Goal: Information Seeking & Learning: Learn about a topic

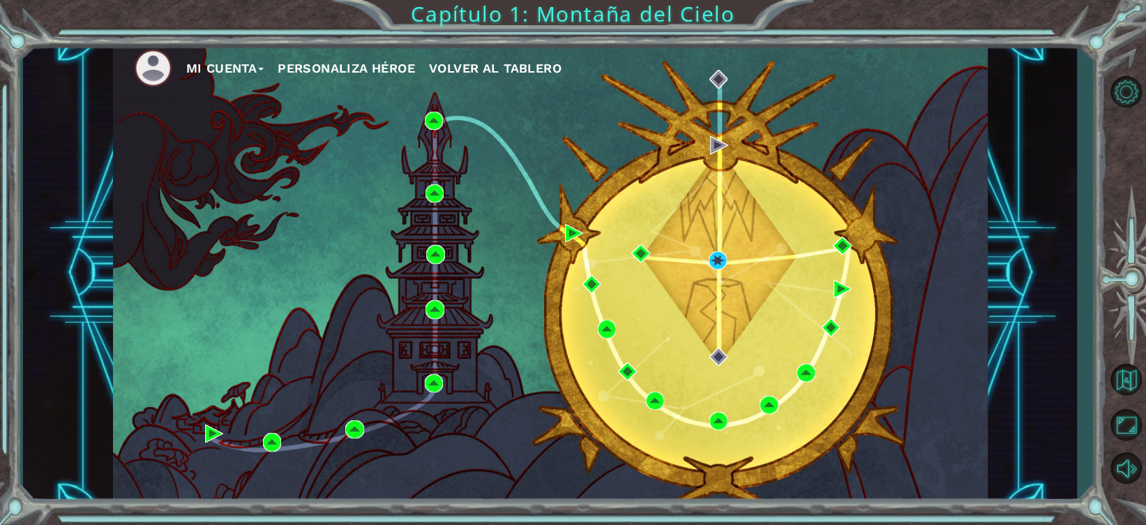
drag, startPoint x: 576, startPoint y: 232, endPoint x: 545, endPoint y: 240, distance: 32.5
click at [545, 240] on div "Mi Cuenta Personaliza Héroe Volver al Tablero" at bounding box center [550, 273] width 875 height 462
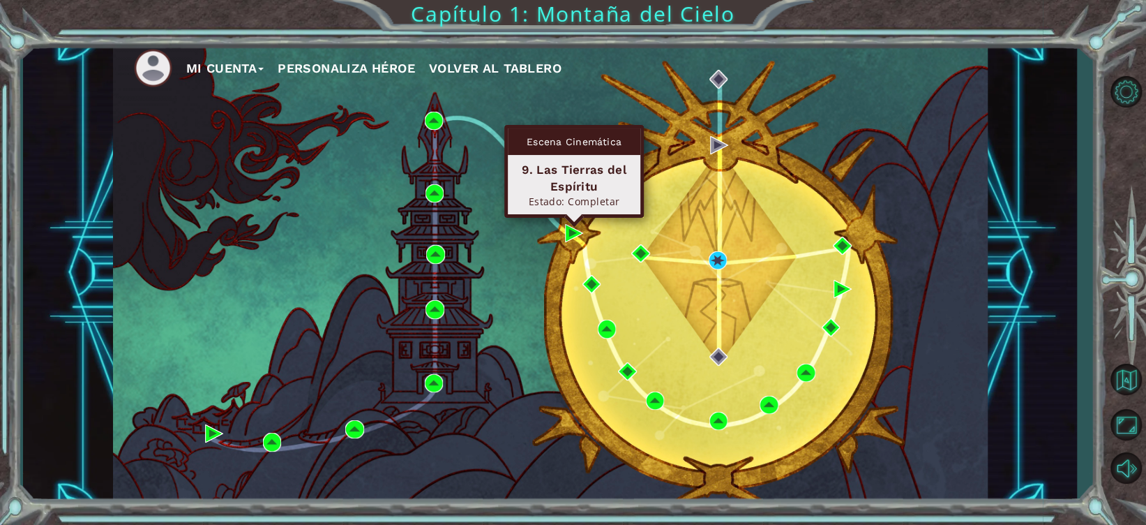
click at [573, 218] on div "Escena Cinemática 9. Las Tierras del [PERSON_NAME] Estado: Completar" at bounding box center [574, 171] width 140 height 93
click at [566, 232] on img at bounding box center [574, 233] width 18 height 18
click at [566, 232] on body "Mi Cuenta Personaliza Héroe Volver al Tablero Capítulo 1: Montaña del Cielo Prá…" at bounding box center [573, 262] width 1146 height 525
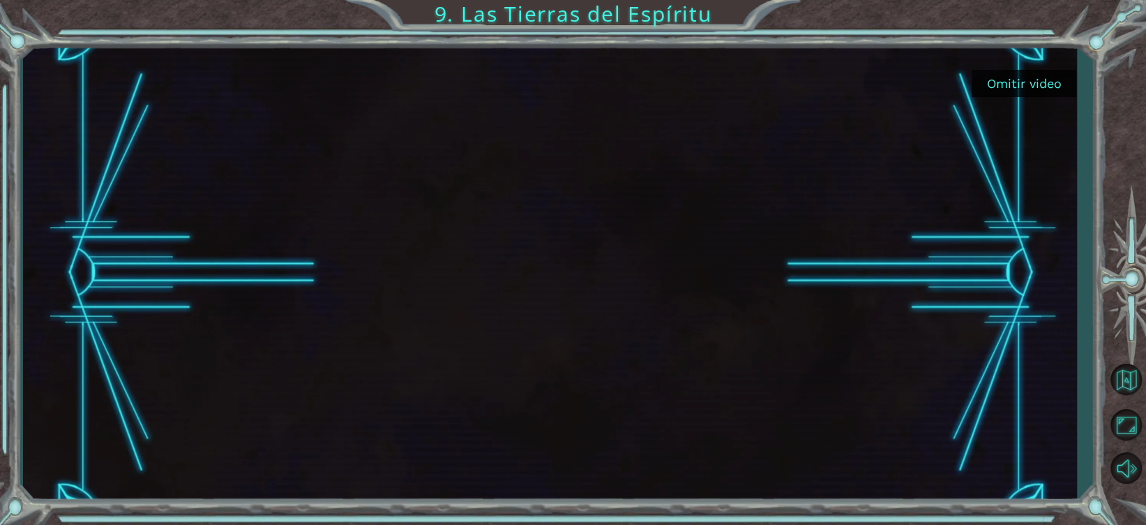
click at [1030, 81] on button "Omitir video" at bounding box center [1024, 83] width 105 height 27
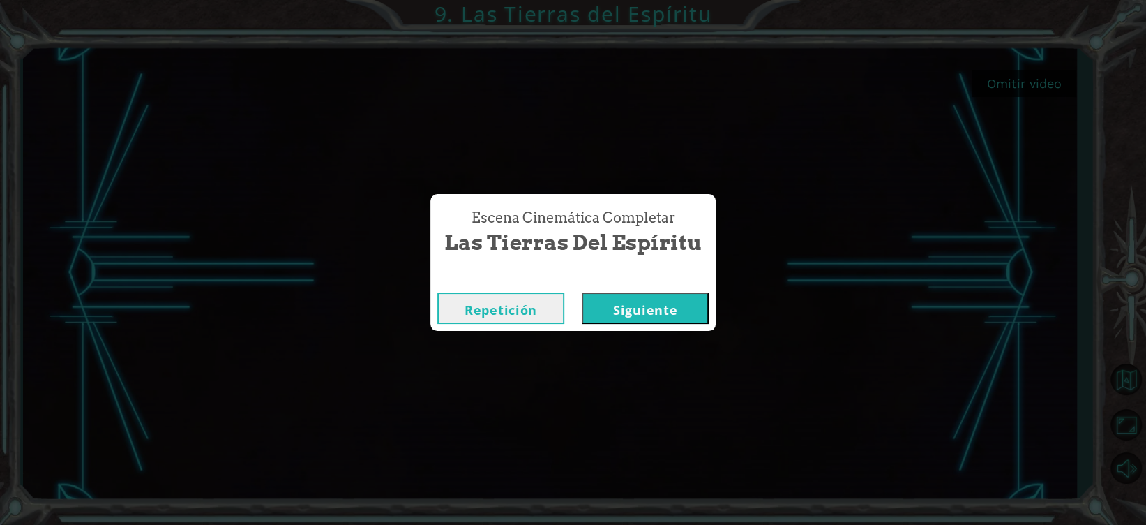
click at [633, 297] on button "Siguiente" at bounding box center [645, 307] width 127 height 31
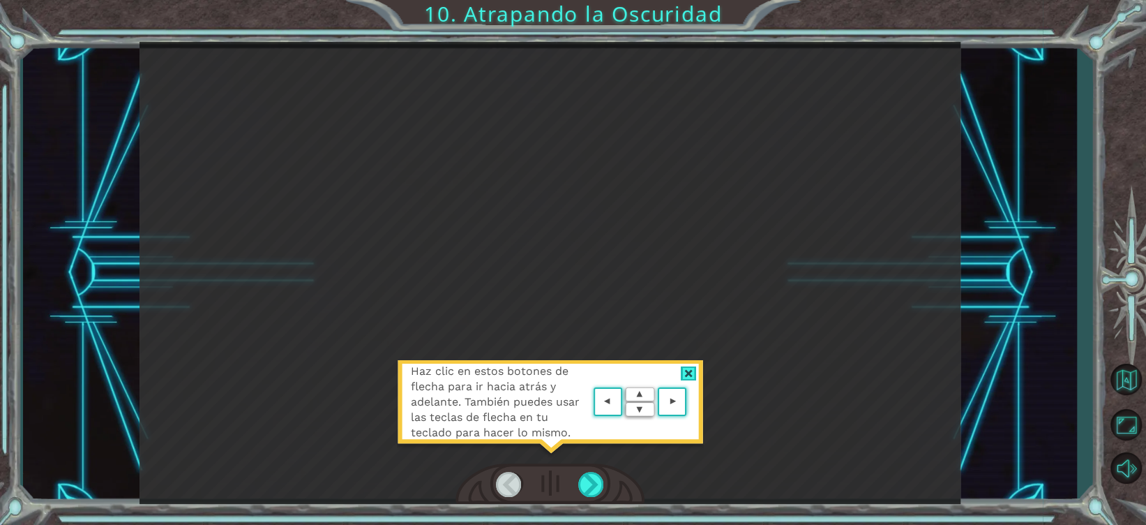
click at [688, 368] on div at bounding box center [689, 373] width 16 height 15
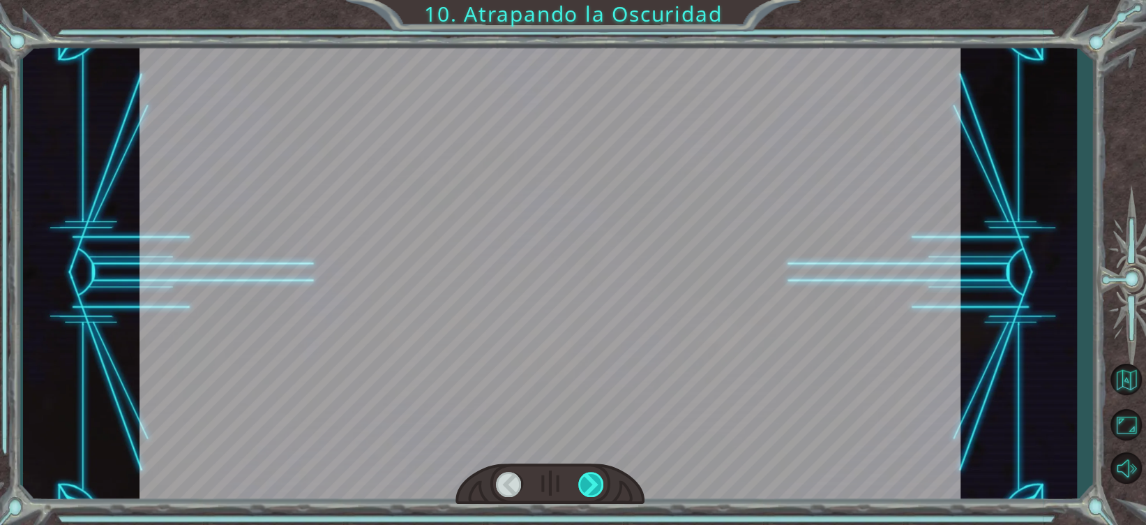
click at [587, 476] on div at bounding box center [591, 484] width 27 height 25
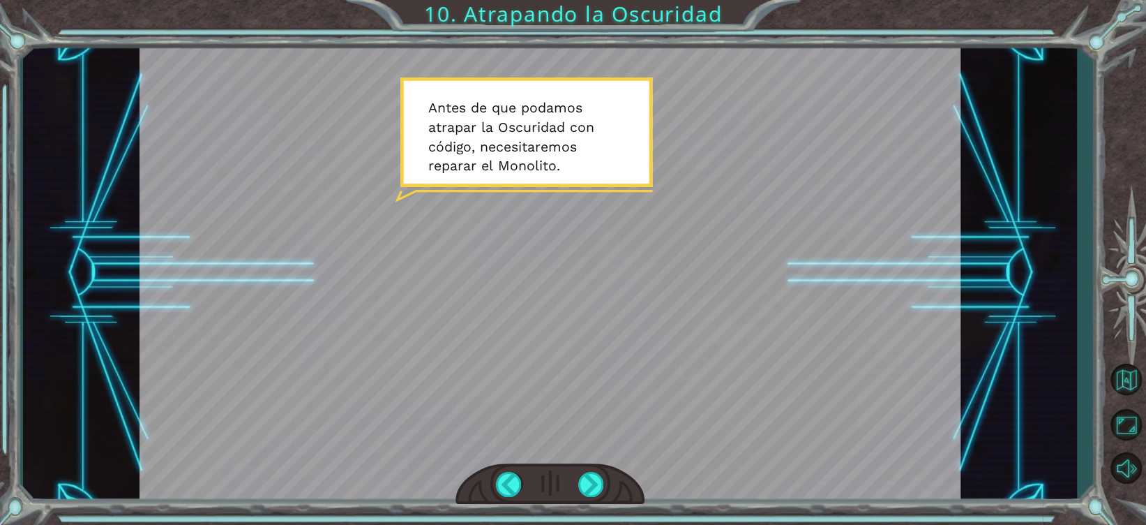
drag, startPoint x: 587, startPoint y: 483, endPoint x: 436, endPoint y: 285, distance: 249.4
click at [436, 285] on div at bounding box center [550, 273] width 821 height 462
click at [588, 480] on div at bounding box center [591, 484] width 27 height 25
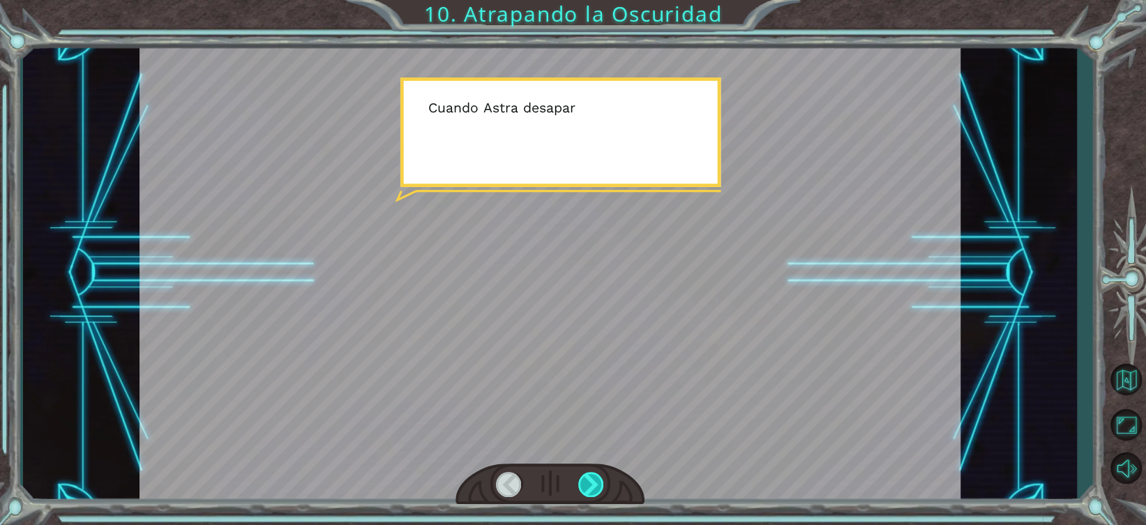
click at [588, 480] on div at bounding box center [591, 484] width 27 height 25
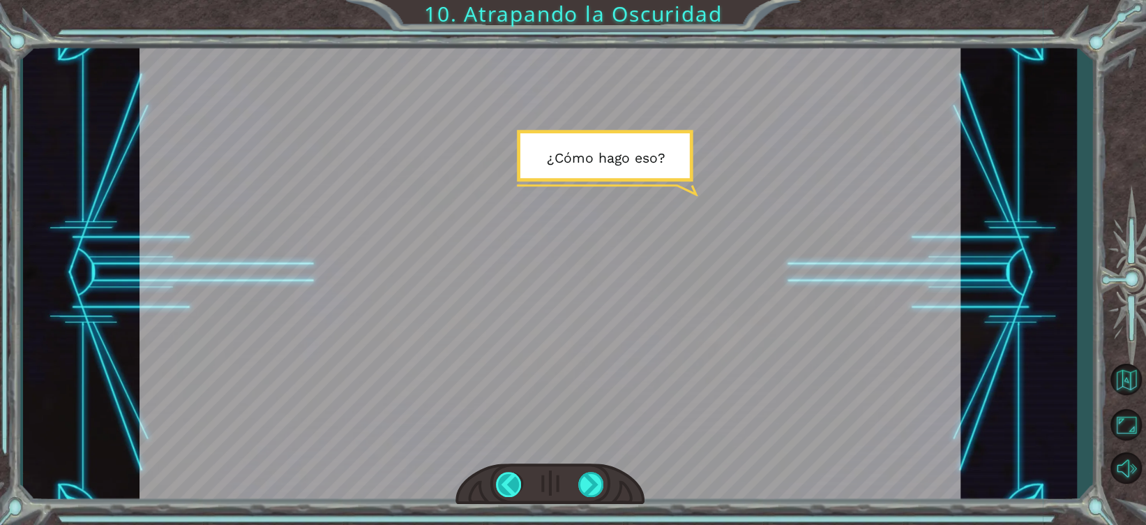
drag, startPoint x: 588, startPoint y: 480, endPoint x: 521, endPoint y: 472, distance: 67.4
click at [521, 472] on div at bounding box center [509, 484] width 27 height 25
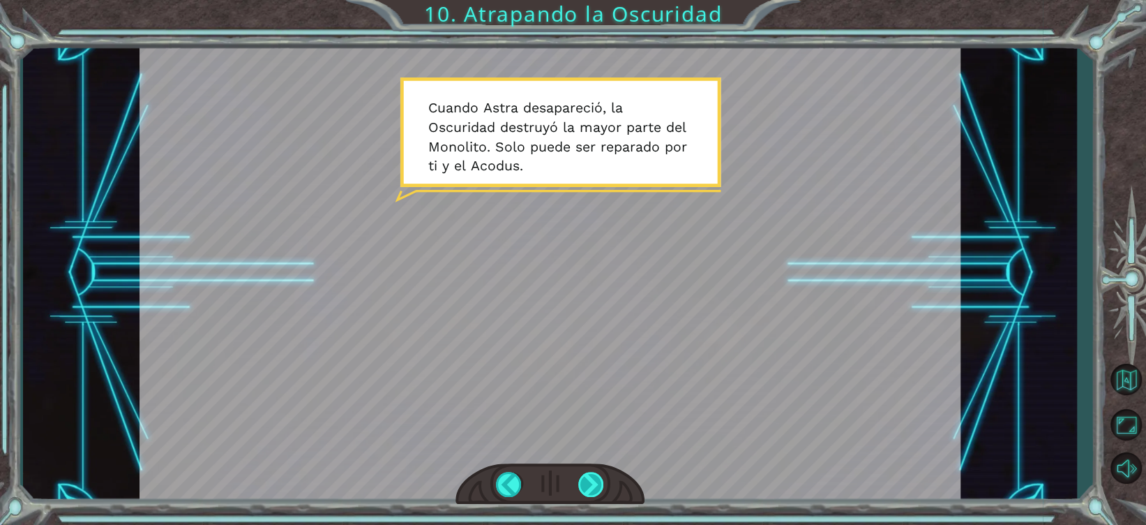
click at [589, 490] on div at bounding box center [591, 484] width 27 height 25
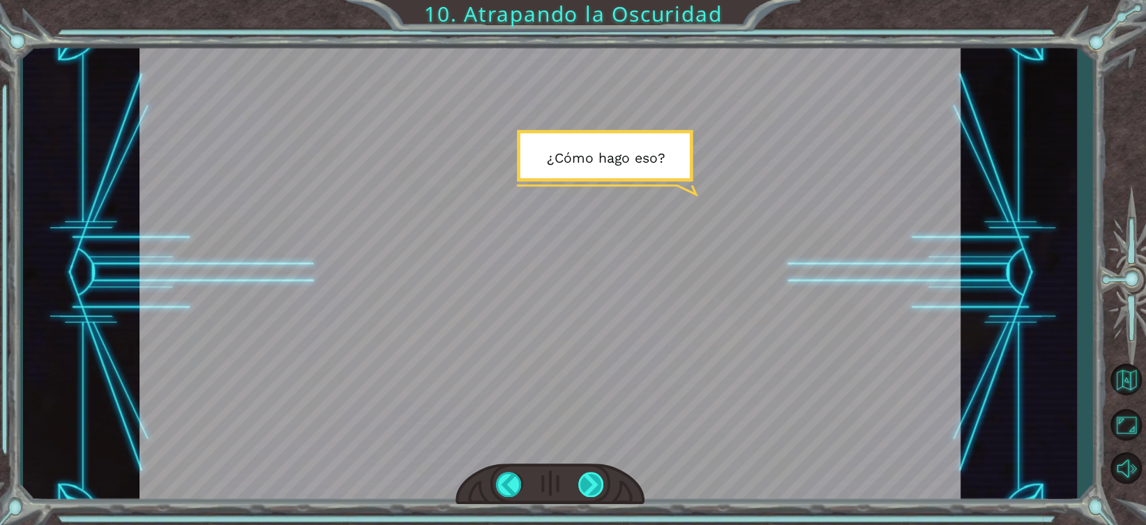
click at [589, 490] on div at bounding box center [591, 484] width 27 height 25
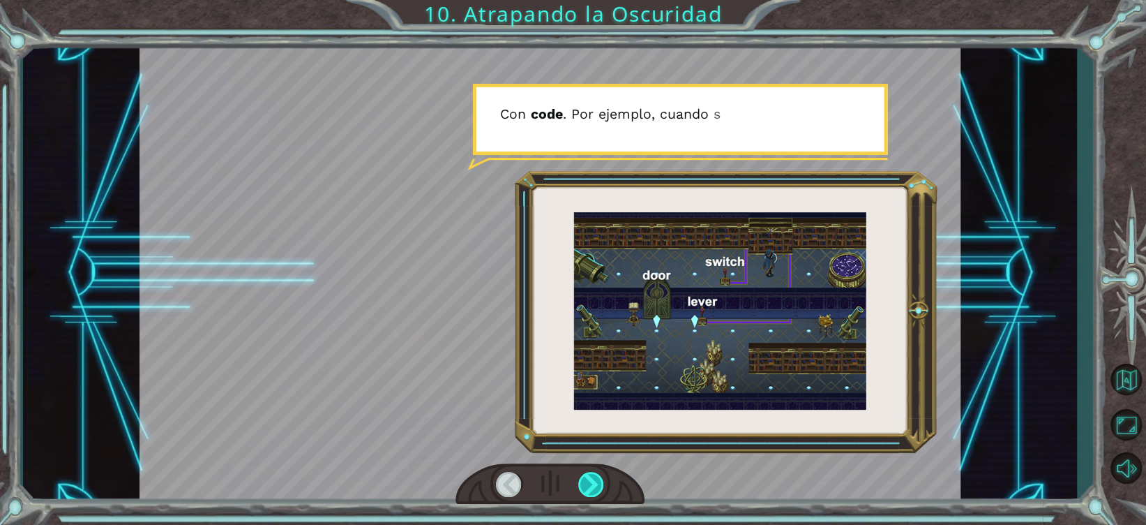
click at [589, 490] on div at bounding box center [591, 484] width 27 height 25
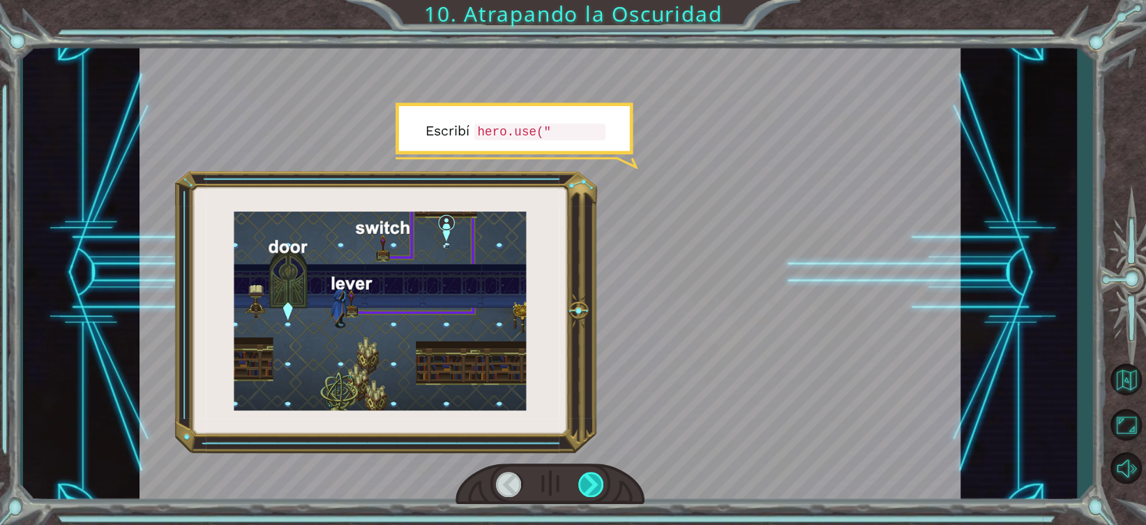
click at [589, 490] on div at bounding box center [591, 484] width 27 height 25
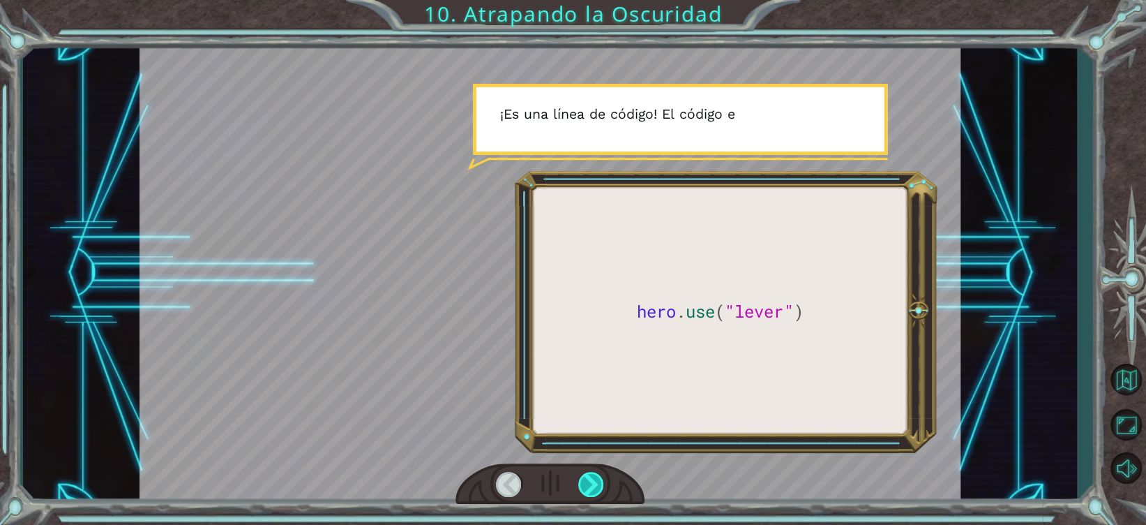
click at [589, 485] on div at bounding box center [591, 484] width 27 height 25
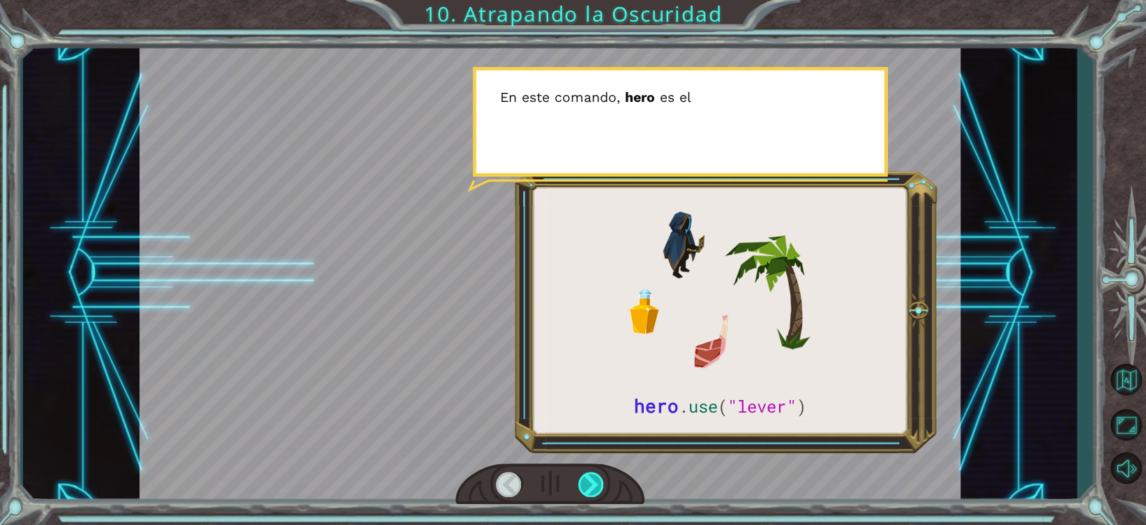
click at [589, 485] on div at bounding box center [591, 484] width 27 height 25
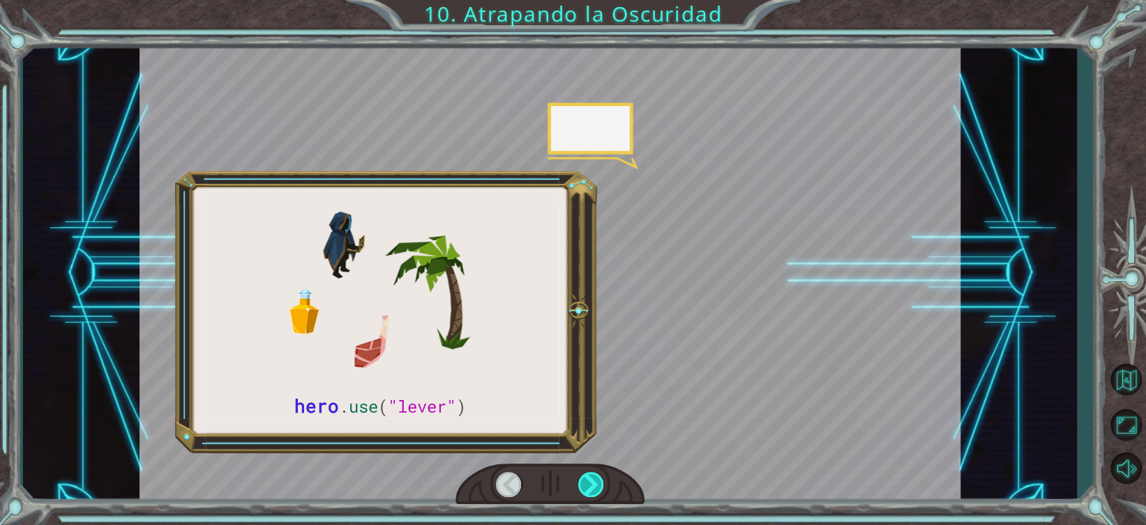
click at [589, 485] on div at bounding box center [591, 484] width 27 height 25
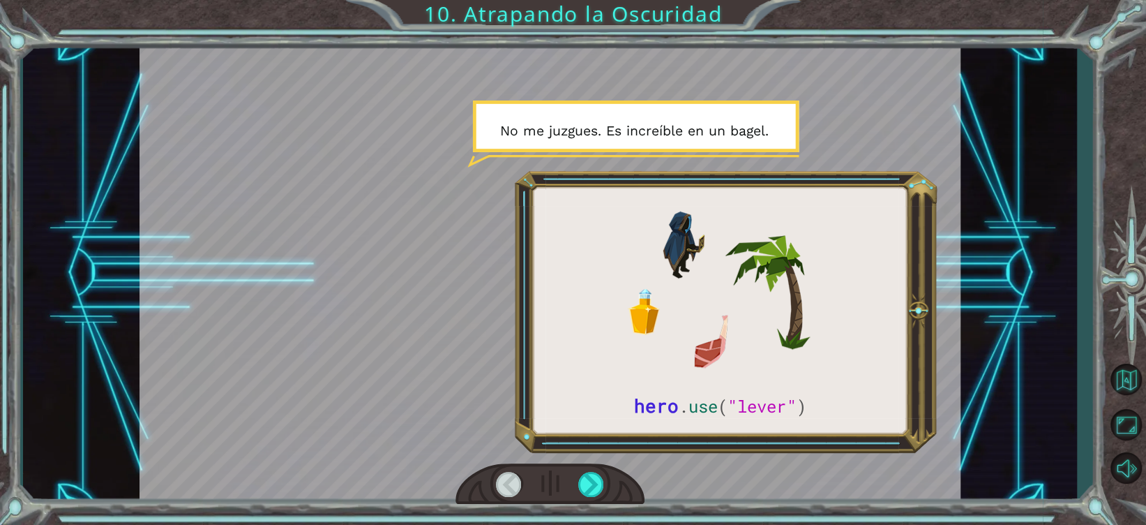
drag, startPoint x: 589, startPoint y: 485, endPoint x: 564, endPoint y: 485, distance: 25.8
click at [564, 485] on div at bounding box center [549, 484] width 189 height 42
click at [586, 483] on div at bounding box center [591, 484] width 27 height 25
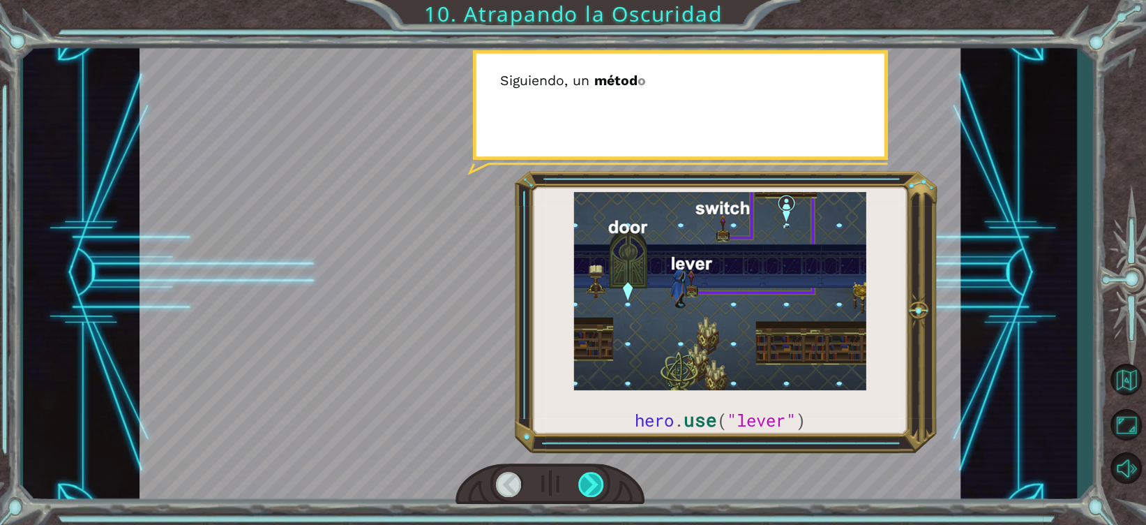
click at [586, 483] on div at bounding box center [591, 484] width 27 height 25
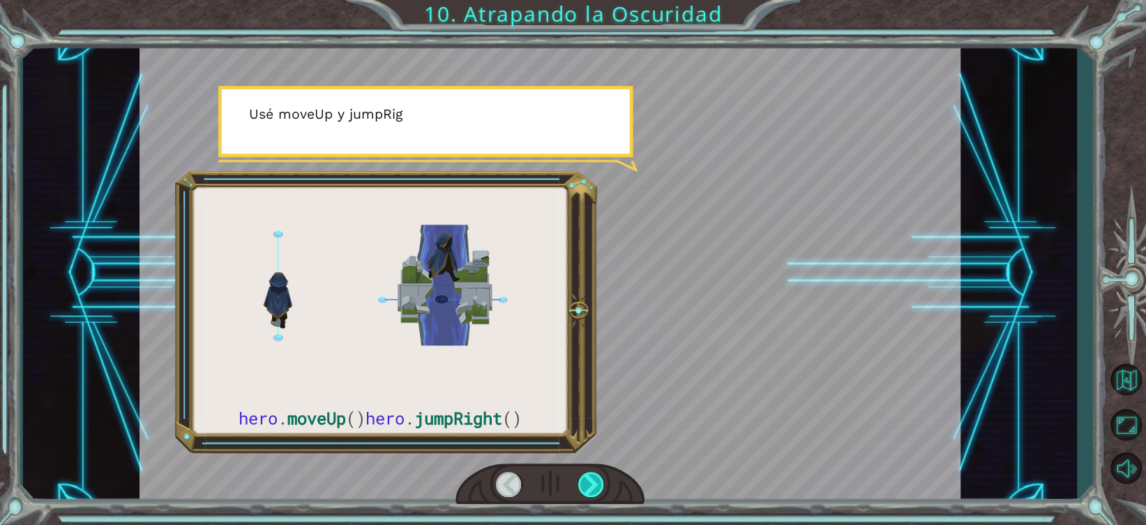
click at [586, 483] on div at bounding box center [591, 484] width 27 height 25
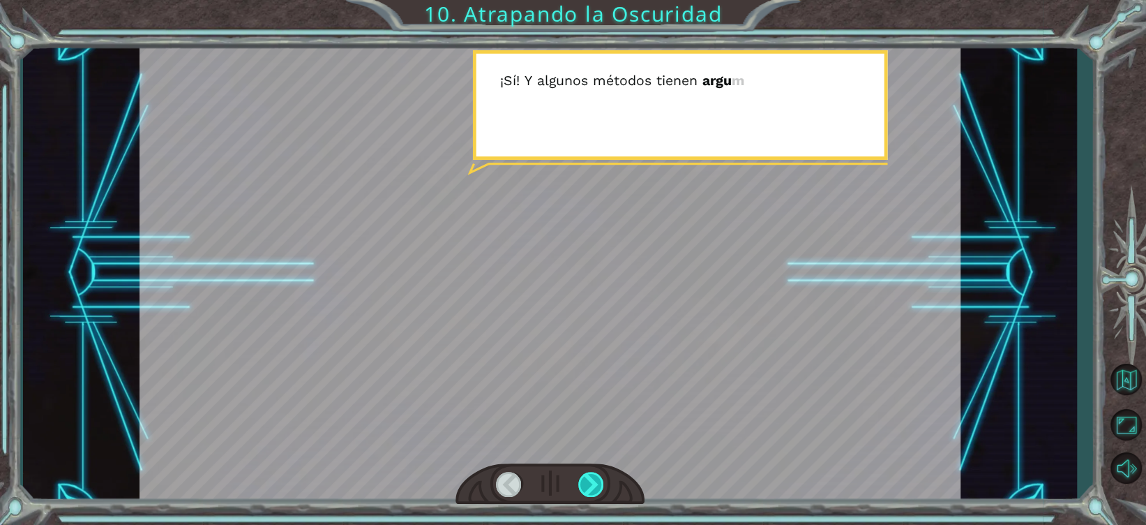
click at [586, 483] on div at bounding box center [591, 484] width 27 height 25
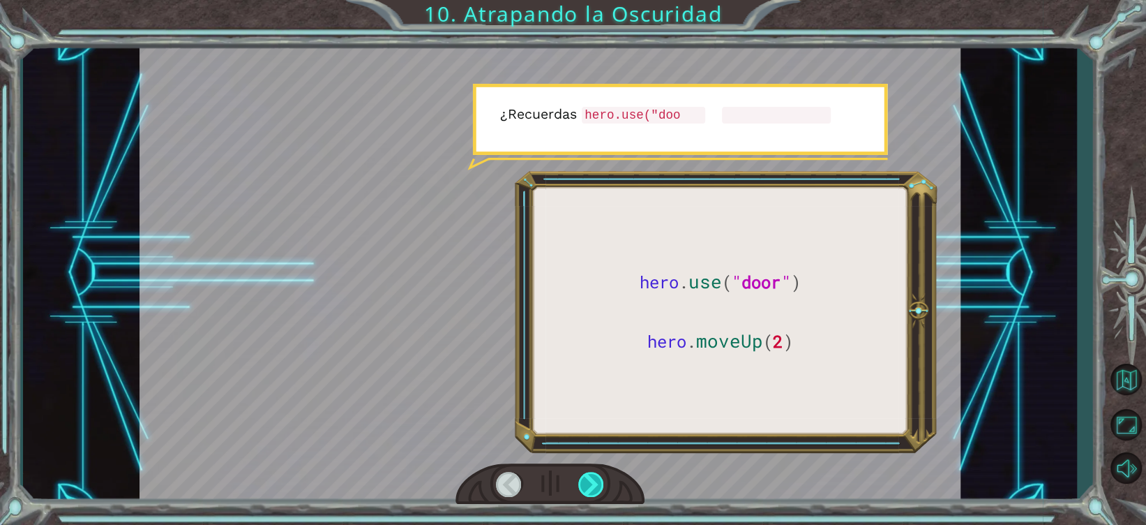
click at [586, 483] on div at bounding box center [591, 484] width 27 height 25
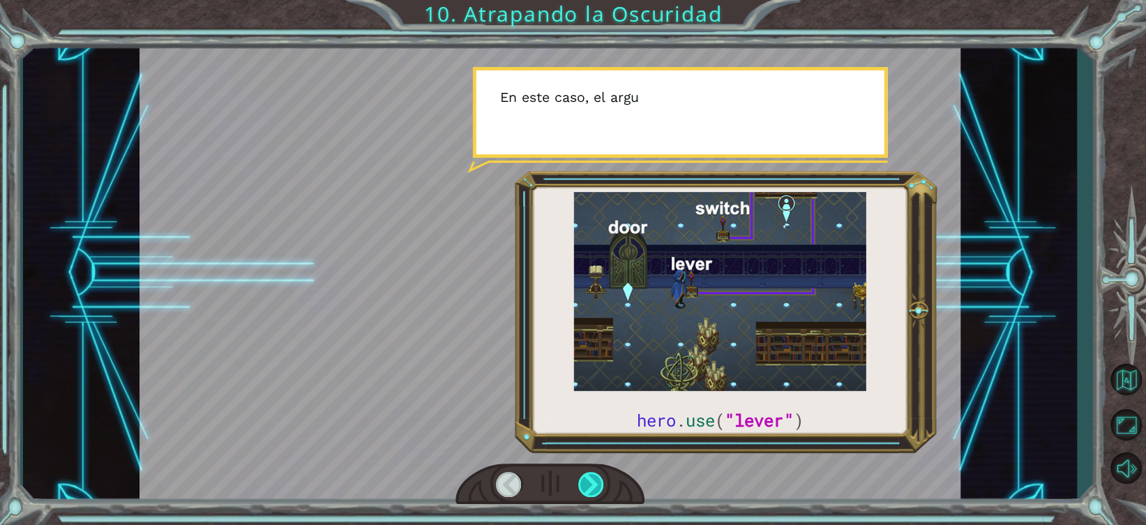
click at [586, 483] on div at bounding box center [591, 484] width 27 height 25
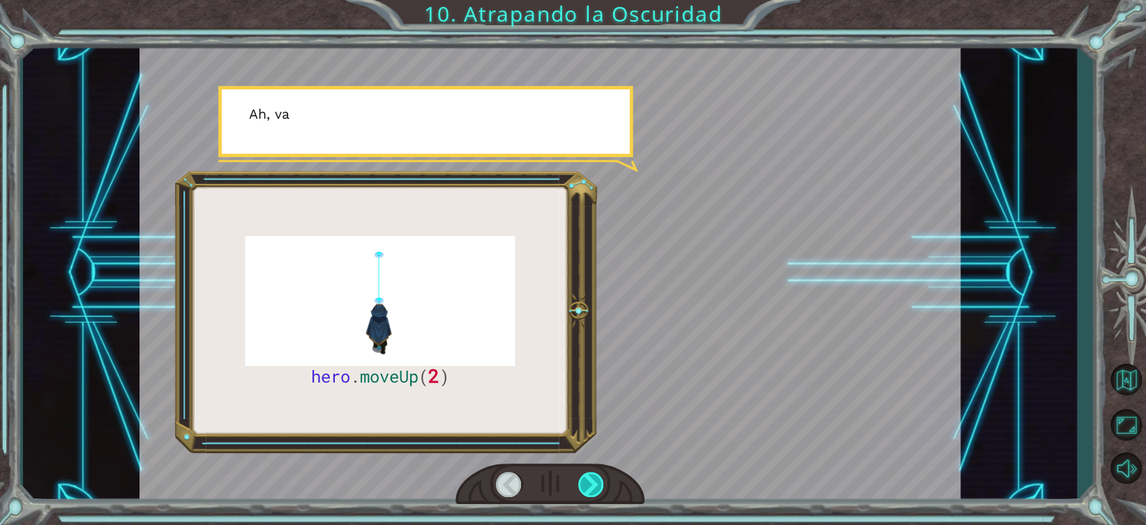
click at [586, 483] on div at bounding box center [591, 484] width 27 height 25
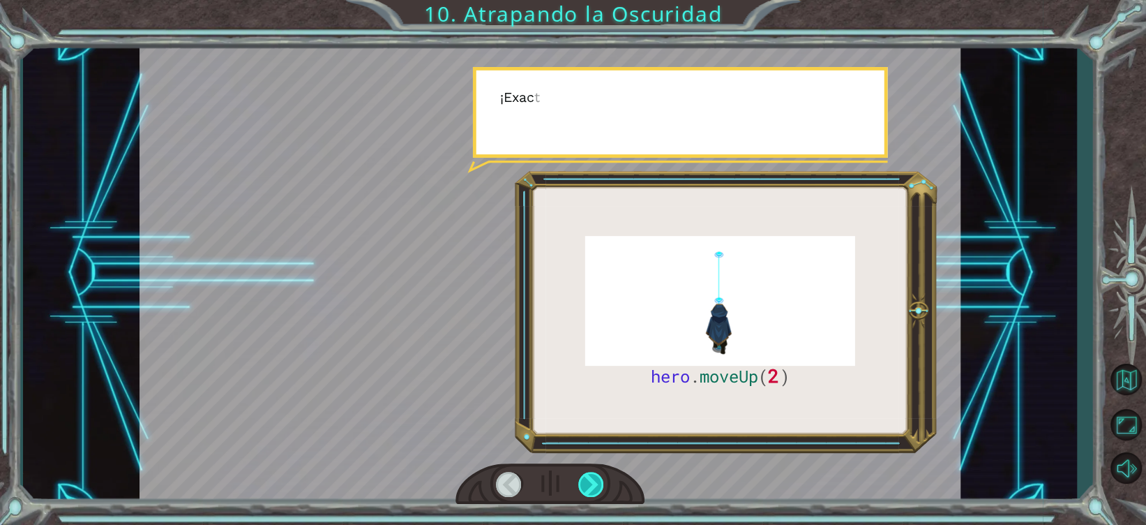
click at [586, 483] on div at bounding box center [591, 484] width 27 height 25
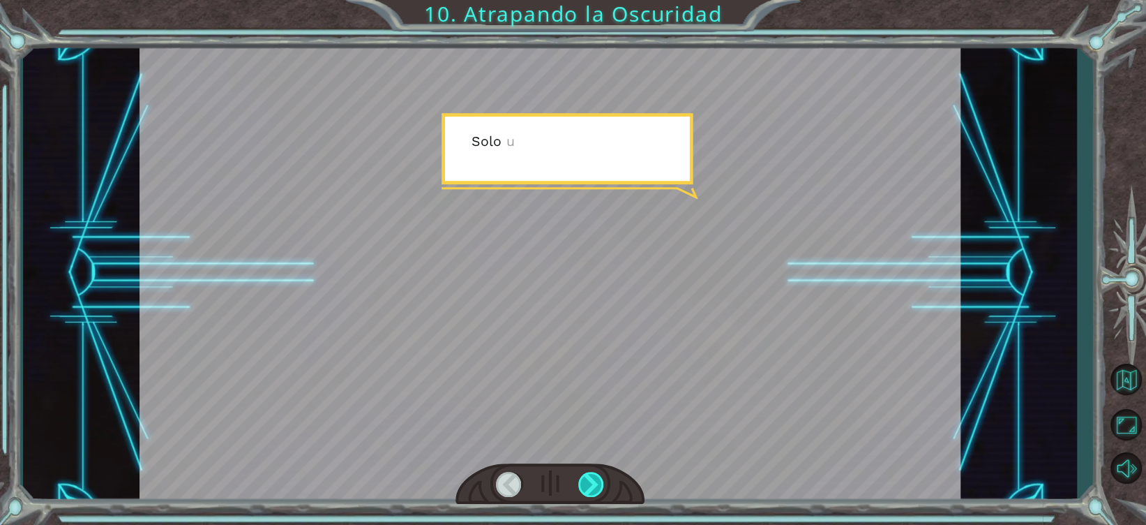
click at [586, 483] on div at bounding box center [591, 484] width 27 height 25
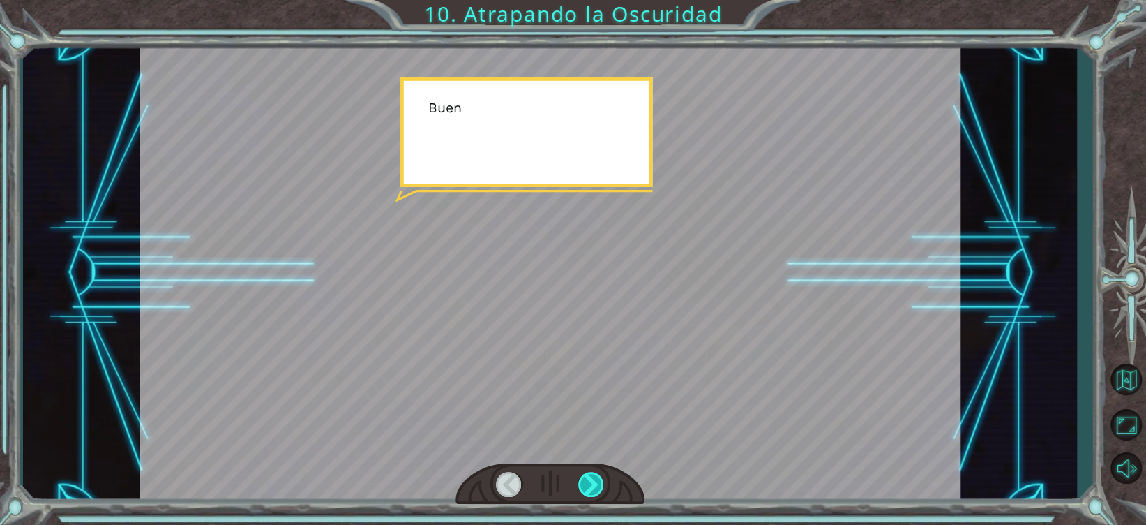
click at [586, 483] on div at bounding box center [591, 484] width 27 height 25
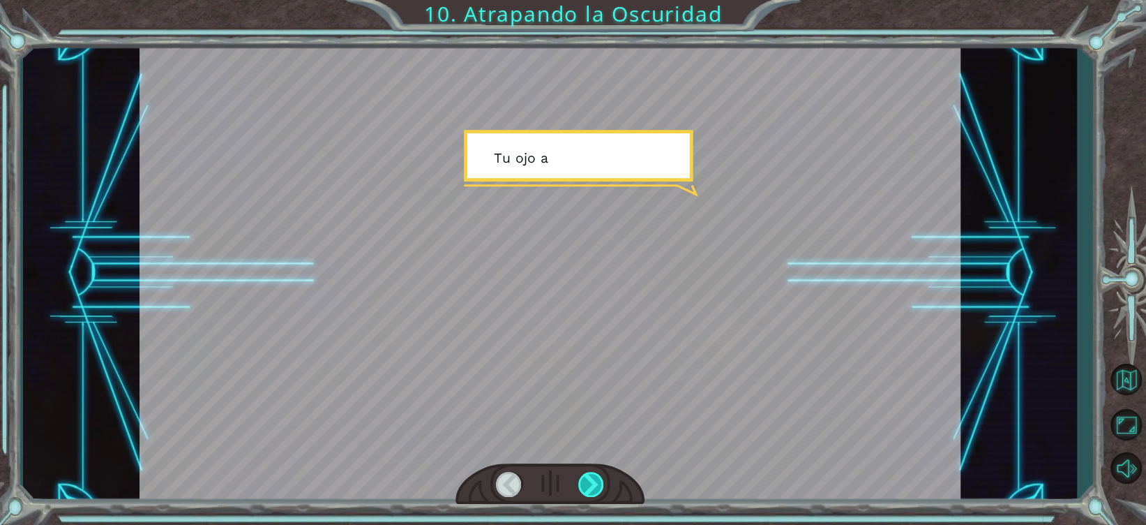
click at [586, 483] on div at bounding box center [591, 484] width 27 height 25
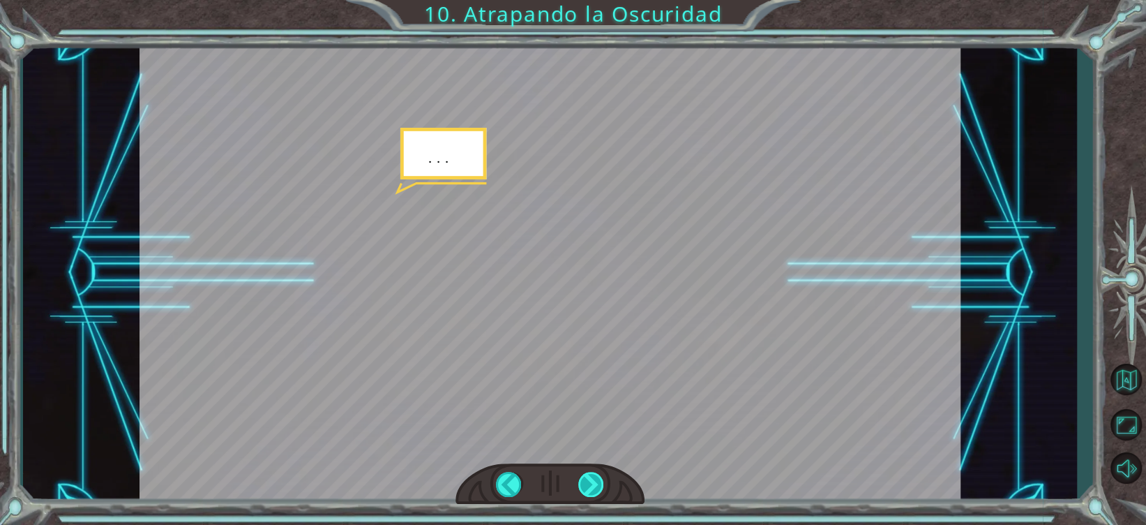
click at [586, 483] on div at bounding box center [591, 484] width 27 height 25
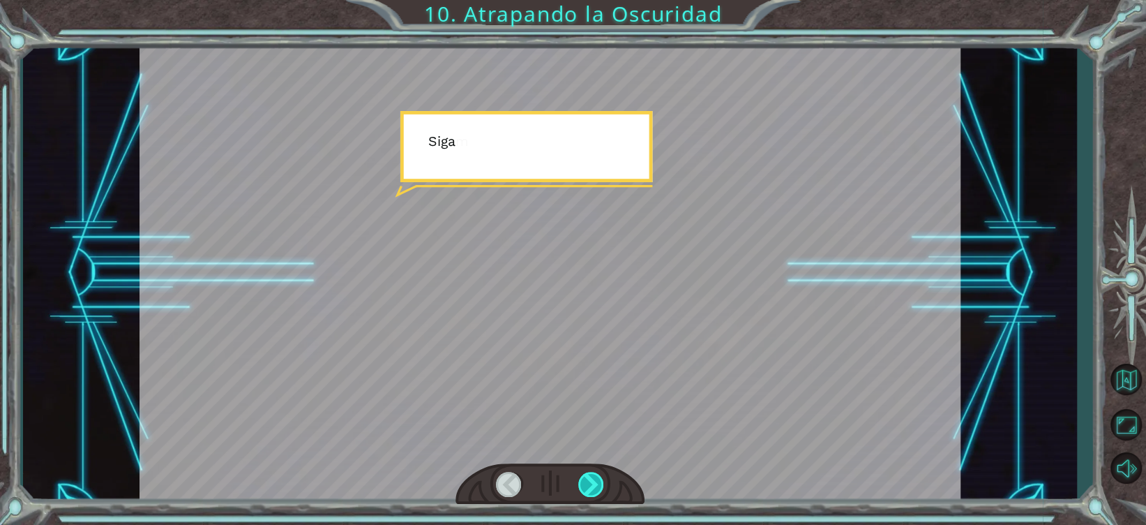
click at [586, 483] on div at bounding box center [591, 484] width 27 height 25
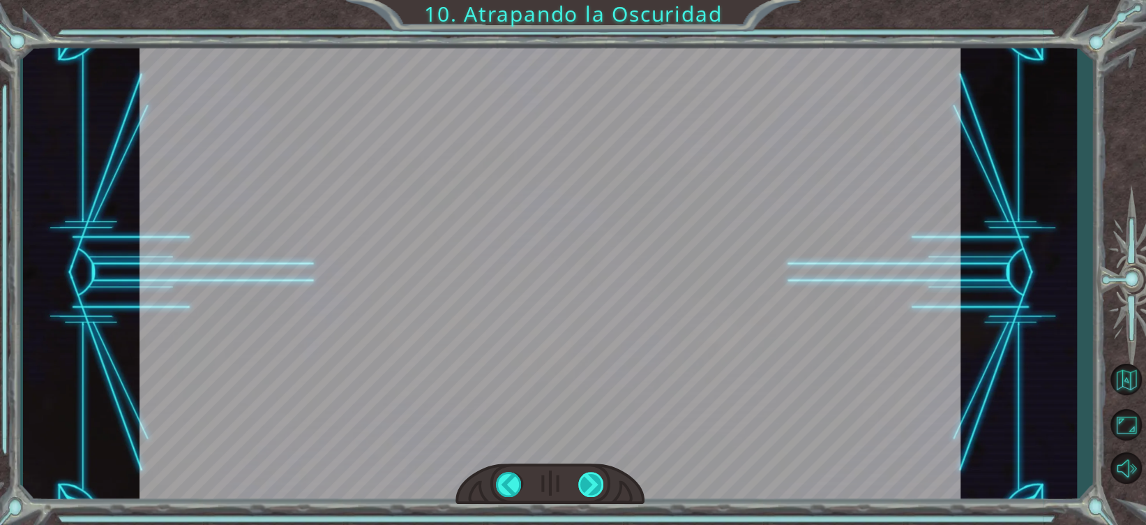
click at [586, 483] on div at bounding box center [591, 484] width 27 height 25
click at [591, 480] on div at bounding box center [591, 484] width 27 height 25
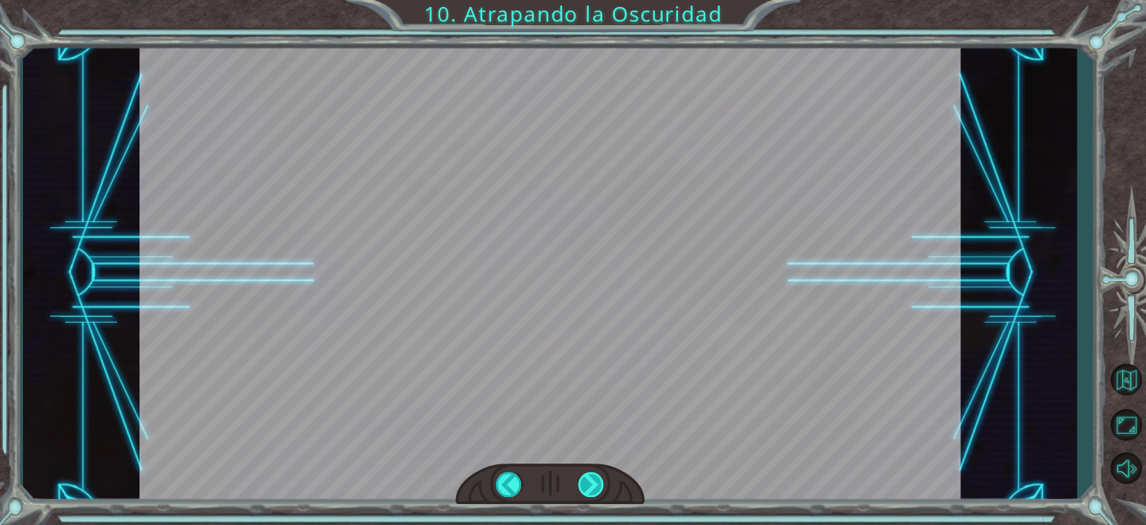
click at [591, 480] on div at bounding box center [591, 484] width 27 height 25
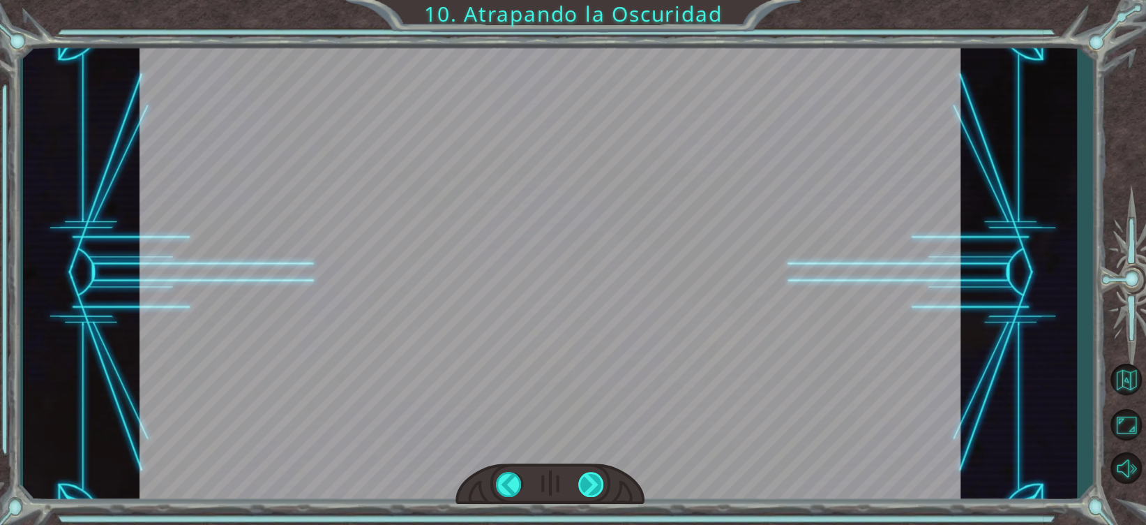
click at [591, 480] on div at bounding box center [591, 484] width 27 height 25
click at [852, 340] on div at bounding box center [550, 273] width 821 height 462
click at [635, 286] on div at bounding box center [550, 273] width 821 height 462
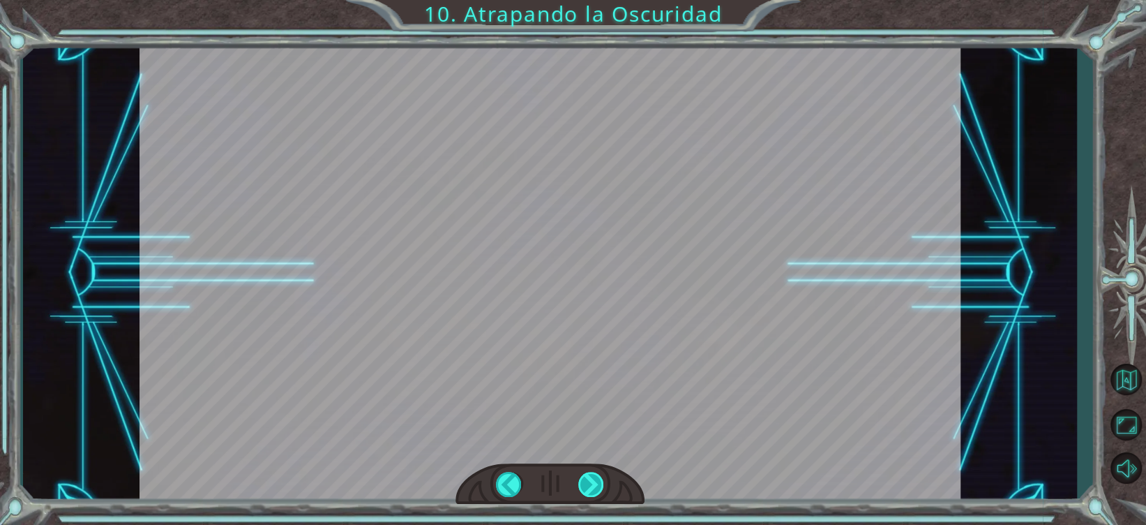
click at [586, 479] on div at bounding box center [591, 484] width 27 height 25
click at [510, 474] on div at bounding box center [509, 484] width 27 height 25
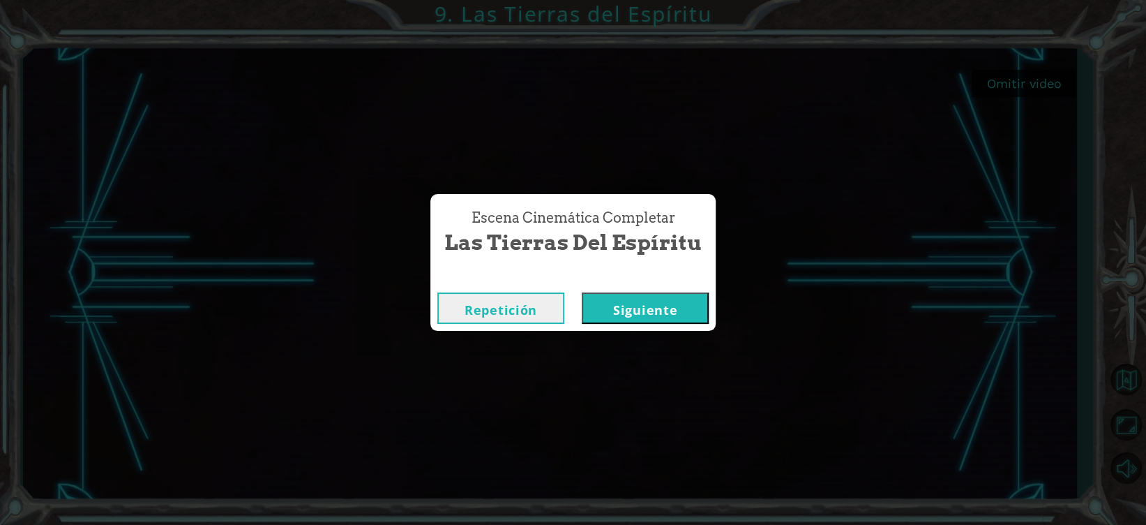
click at [647, 307] on button "Siguiente" at bounding box center [645, 307] width 127 height 31
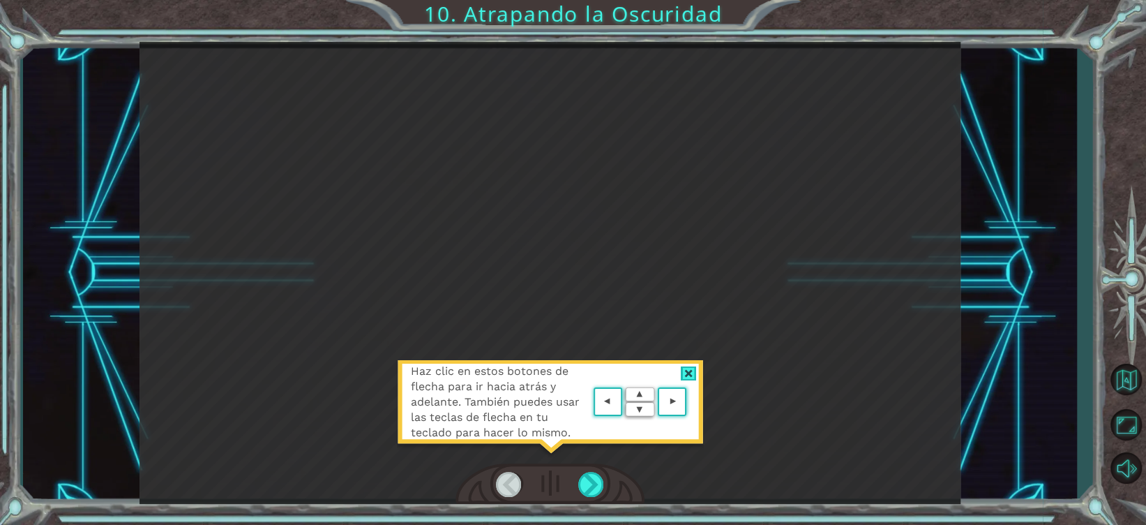
click at [688, 367] on div at bounding box center [689, 373] width 16 height 15
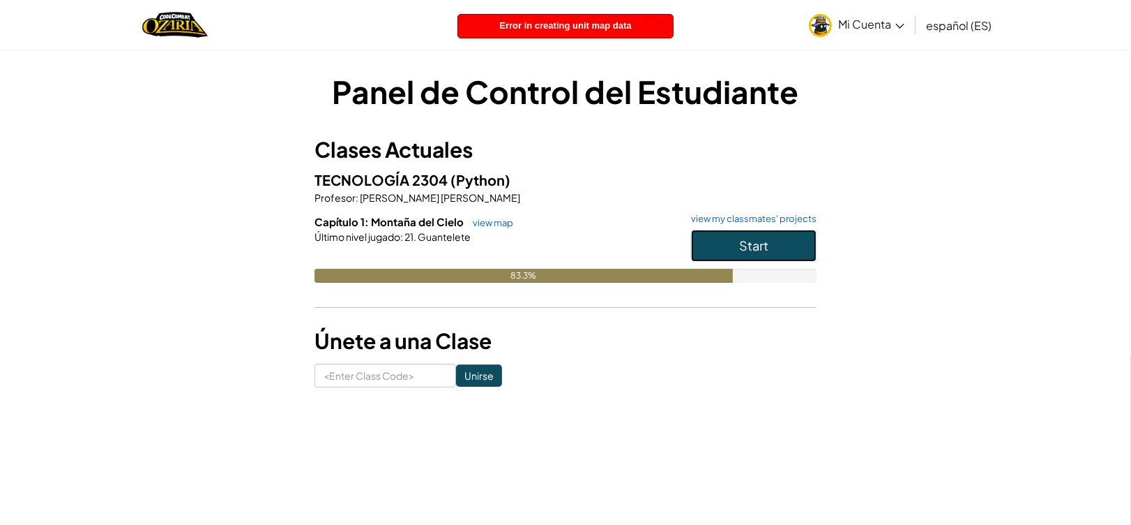
click at [741, 246] on span "Start" at bounding box center [753, 245] width 29 height 16
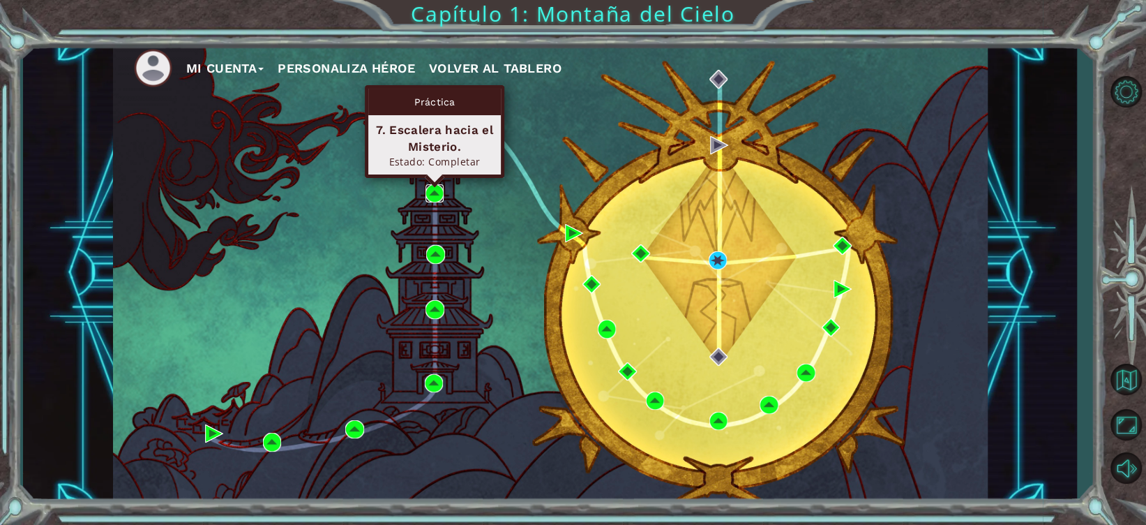
click at [432, 187] on img at bounding box center [434, 193] width 18 height 18
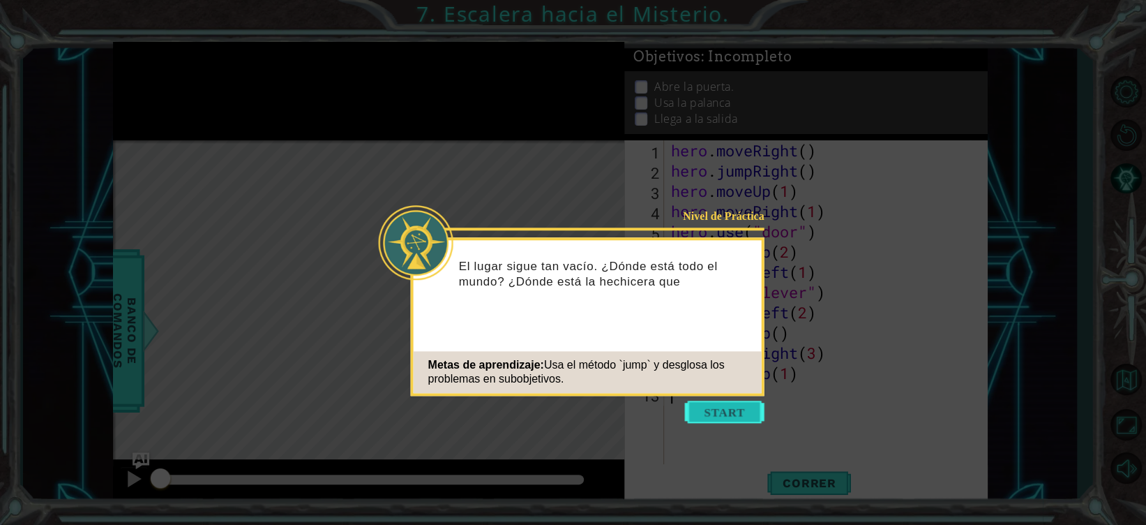
click at [721, 405] on button "Start" at bounding box center [725, 411] width 80 height 22
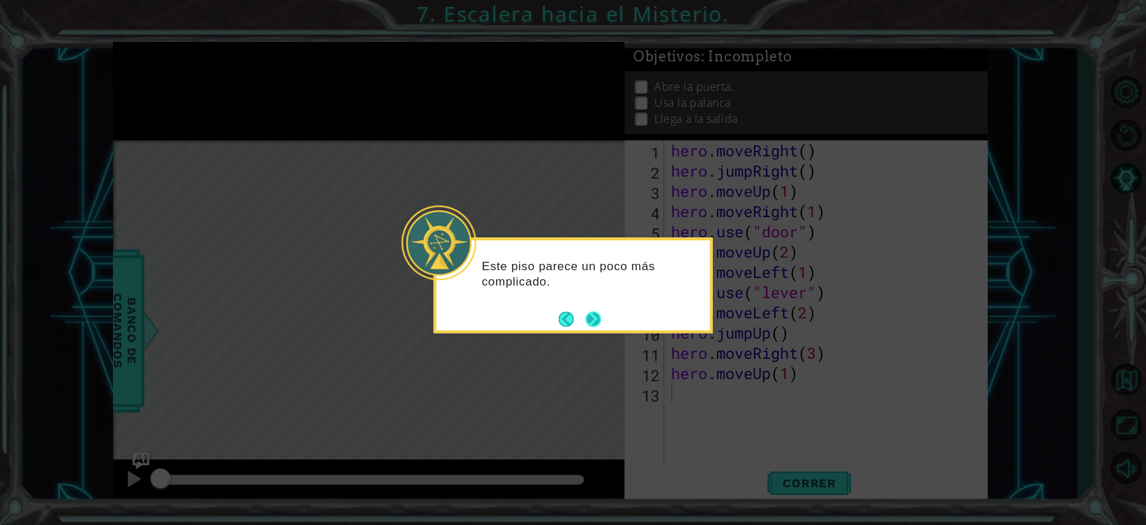
click at [592, 319] on button "Next" at bounding box center [592, 318] width 15 height 15
click at [592, 319] on div "Level Map" at bounding box center [435, 345] width 645 height 411
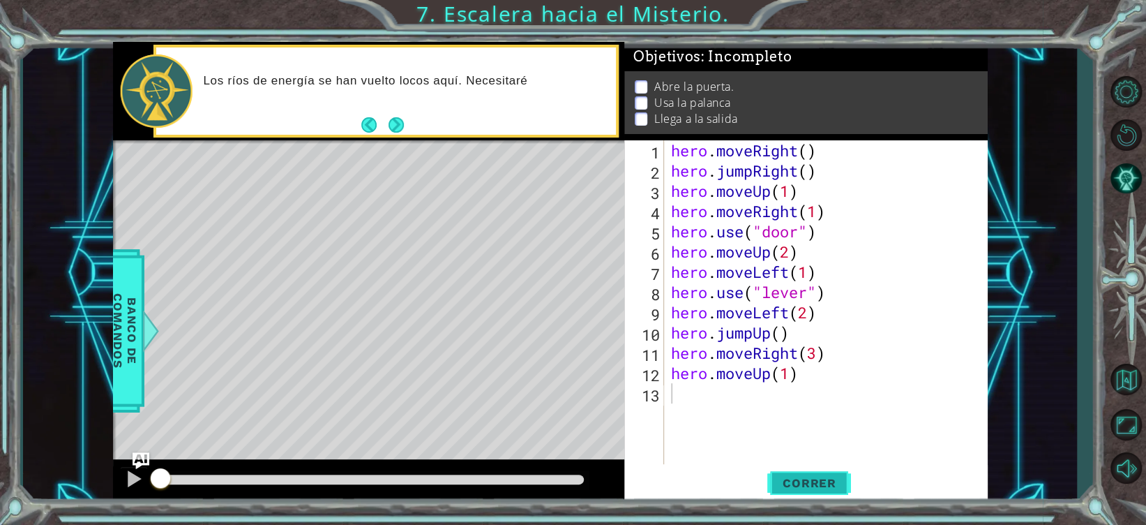
click at [810, 486] on span "Correr" at bounding box center [810, 483] width 82 height 14
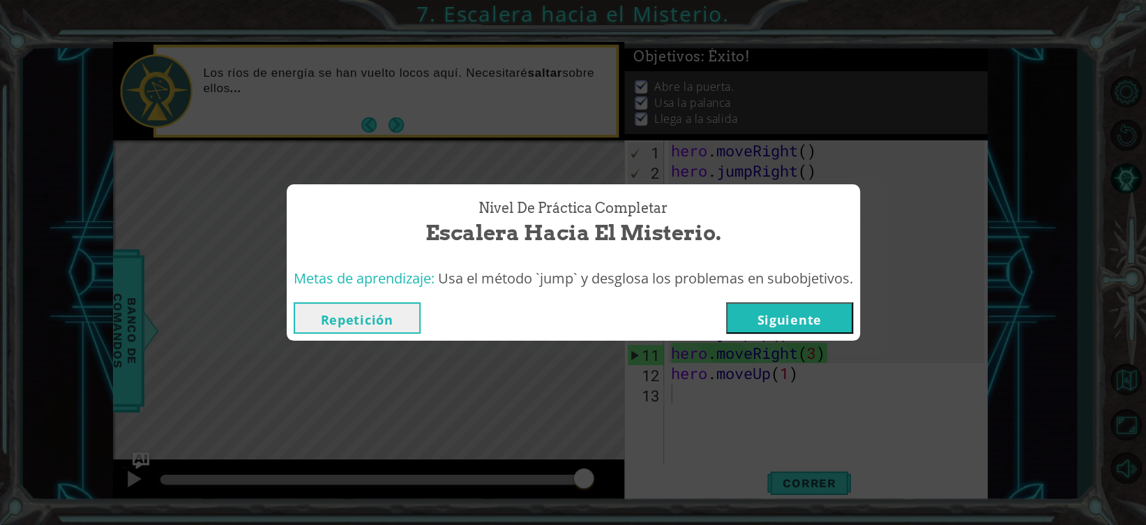
click at [398, 317] on button "Repetición" at bounding box center [357, 317] width 127 height 31
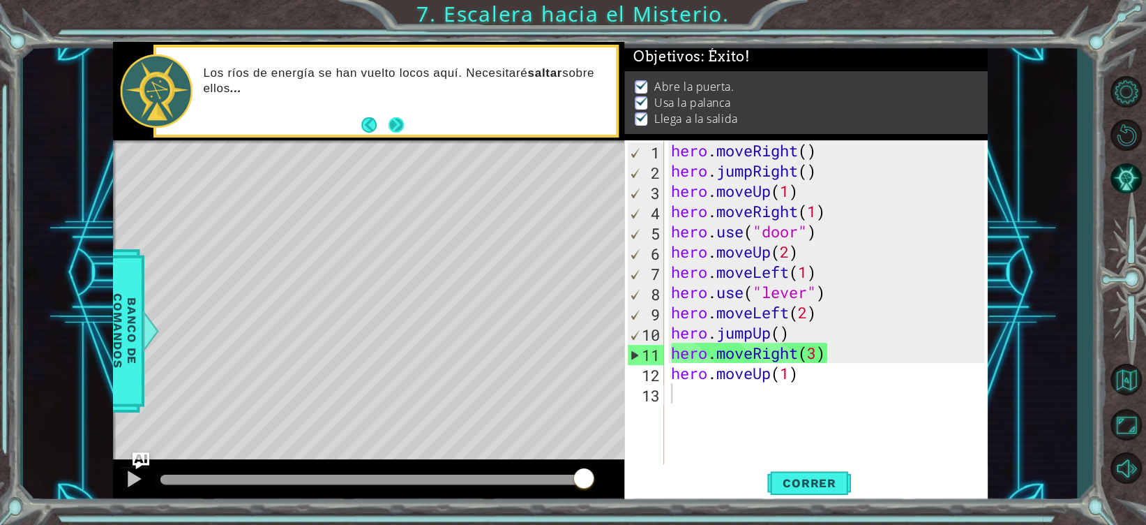
click at [393, 124] on button "Next" at bounding box center [397, 125] width 16 height 16
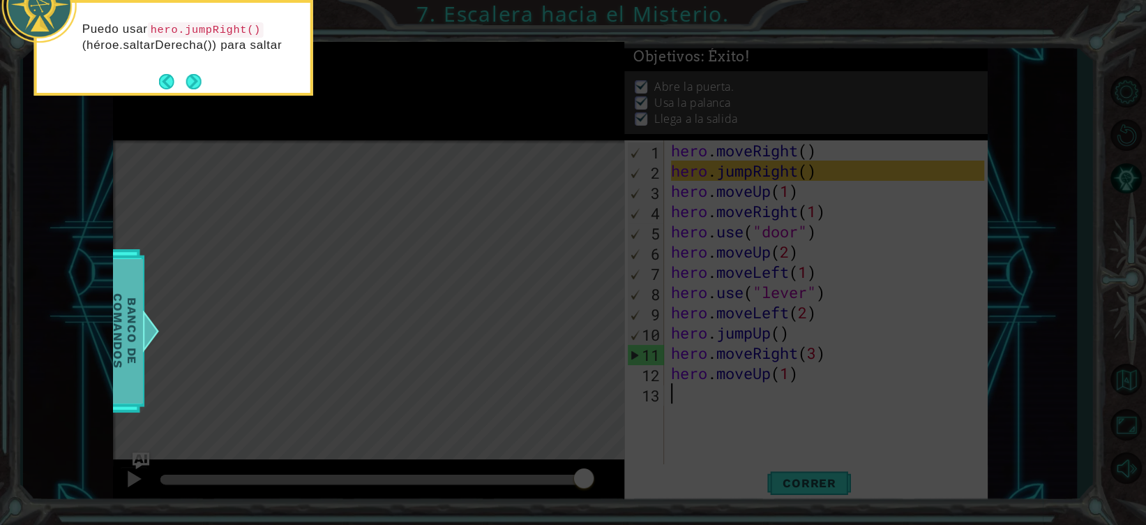
click at [137, 331] on span "Banco de comandos" at bounding box center [125, 331] width 36 height 144
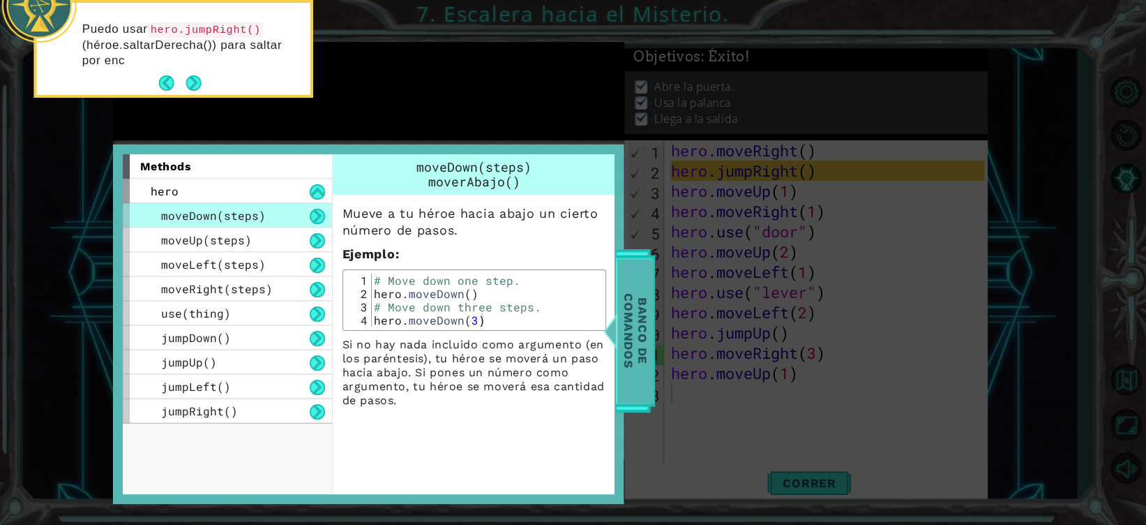
click at [137, 331] on div "methods hero moveDown(steps) moveUp(steps) moveLeft(steps) moveRight(steps) use…" at bounding box center [368, 323] width 511 height 359
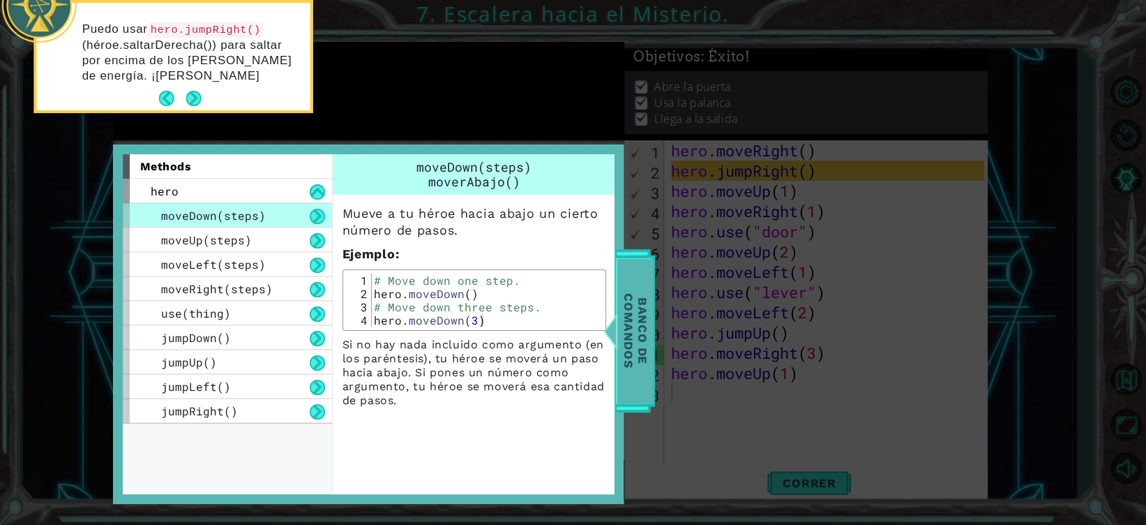
click at [651, 323] on span "Banco de comandos" at bounding box center [635, 331] width 36 height 144
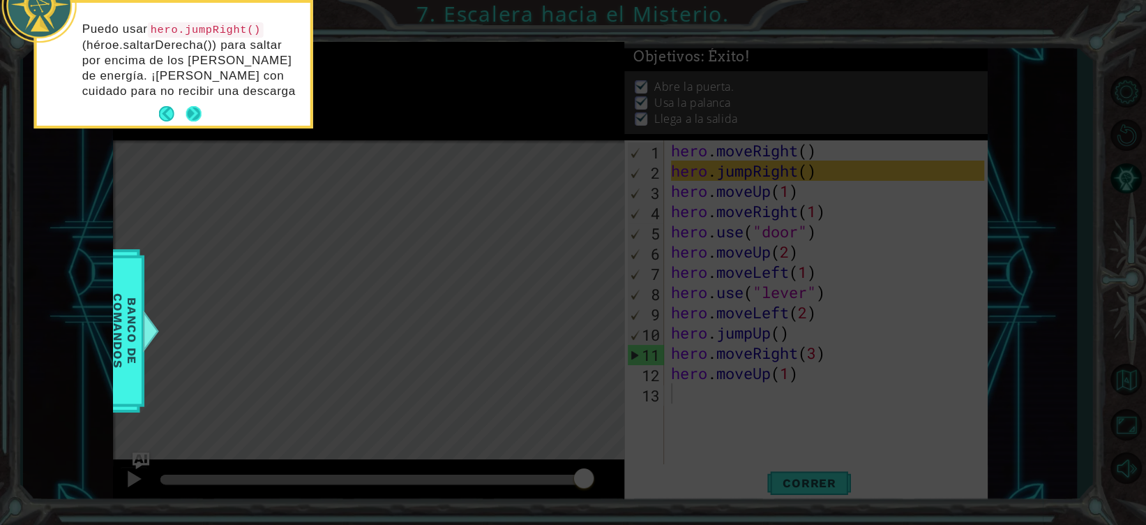
click at [198, 107] on button "Next" at bounding box center [194, 114] width 16 height 16
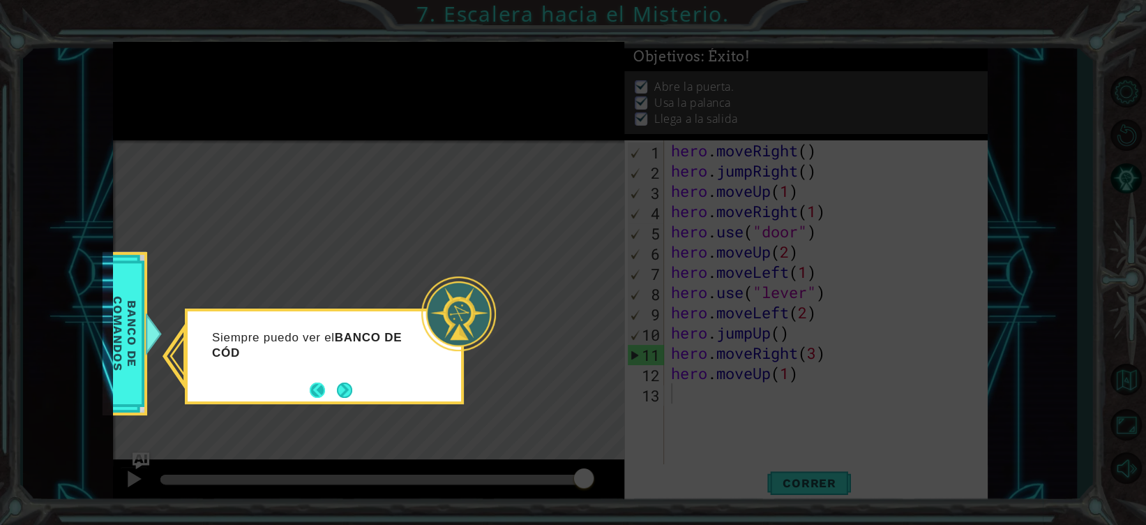
click at [329, 382] on button "Back" at bounding box center [323, 389] width 27 height 15
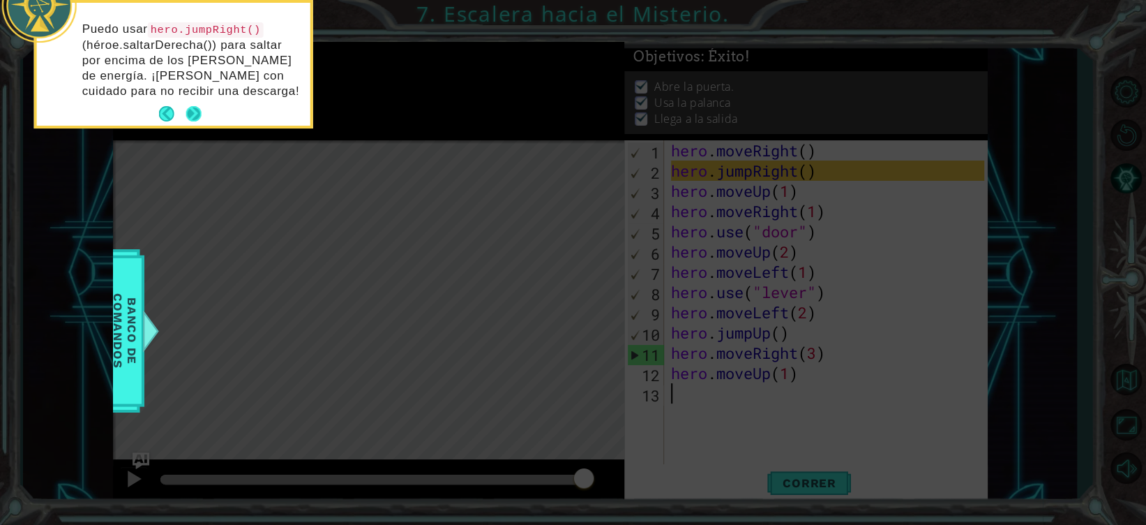
click at [194, 108] on button "Next" at bounding box center [194, 114] width 16 height 16
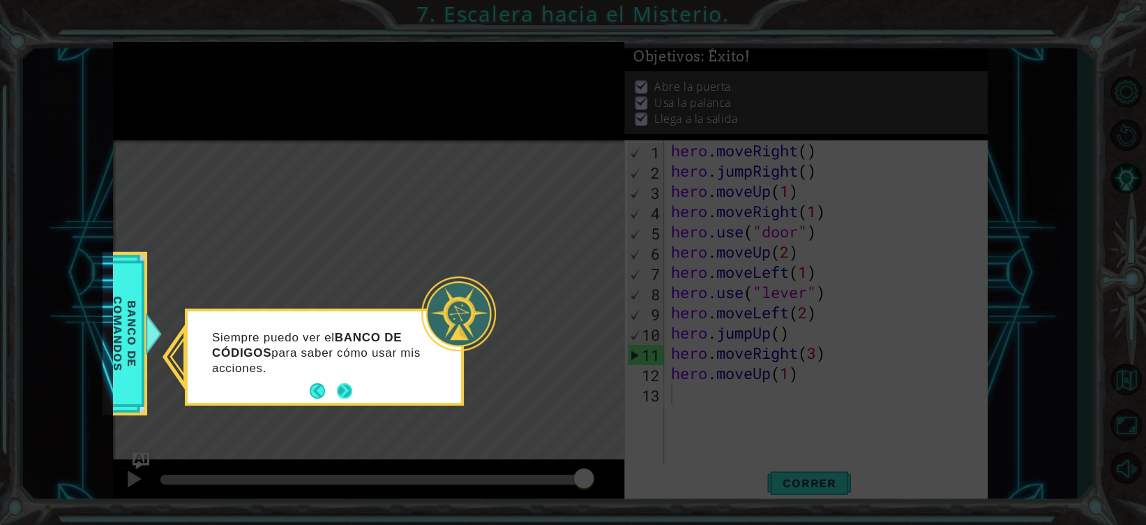
click at [346, 383] on button "Next" at bounding box center [344, 391] width 16 height 16
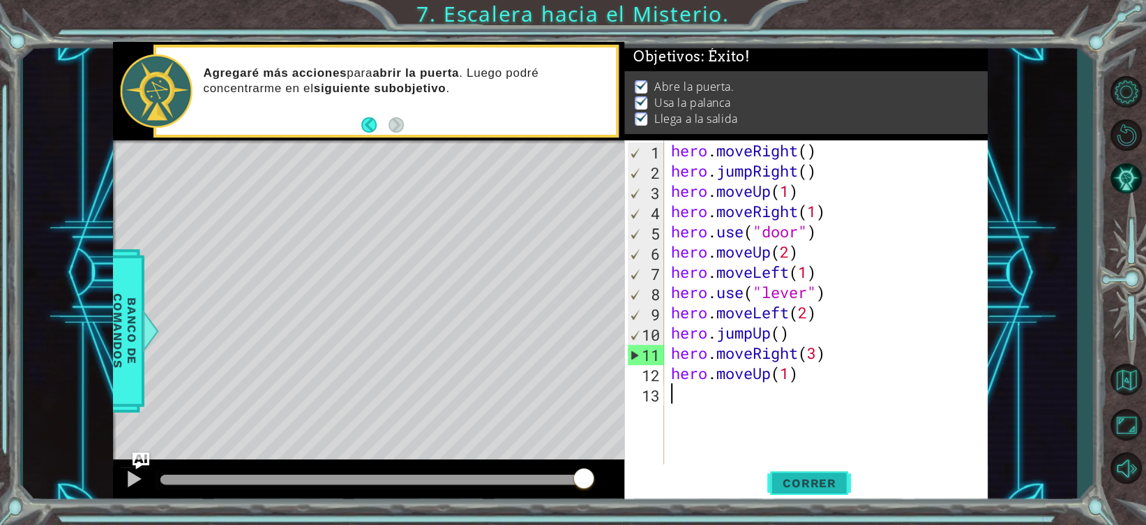
click at [800, 491] on button "Correr" at bounding box center [809, 483] width 84 height 36
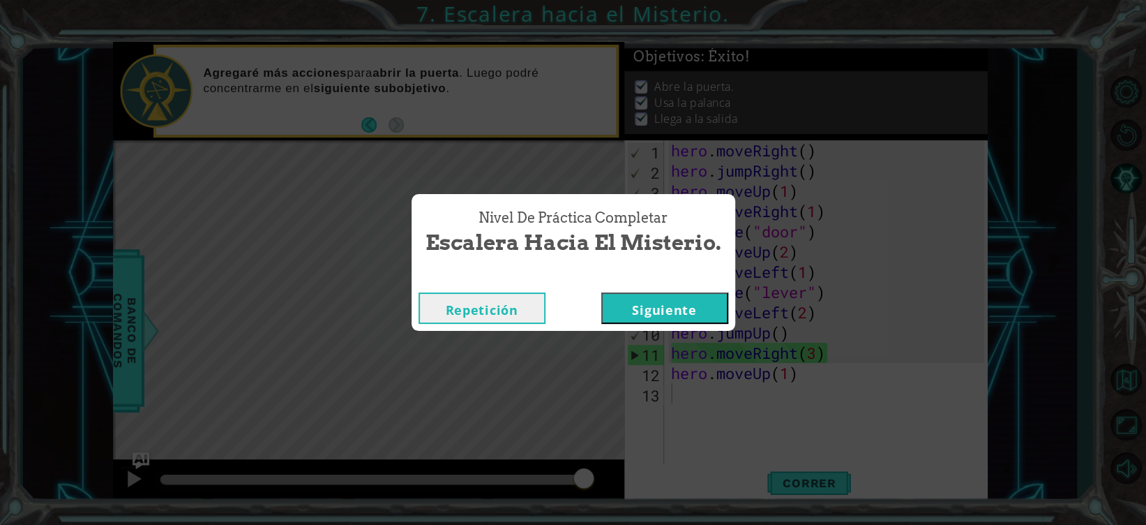
click at [658, 310] on button "Siguiente" at bounding box center [664, 307] width 127 height 31
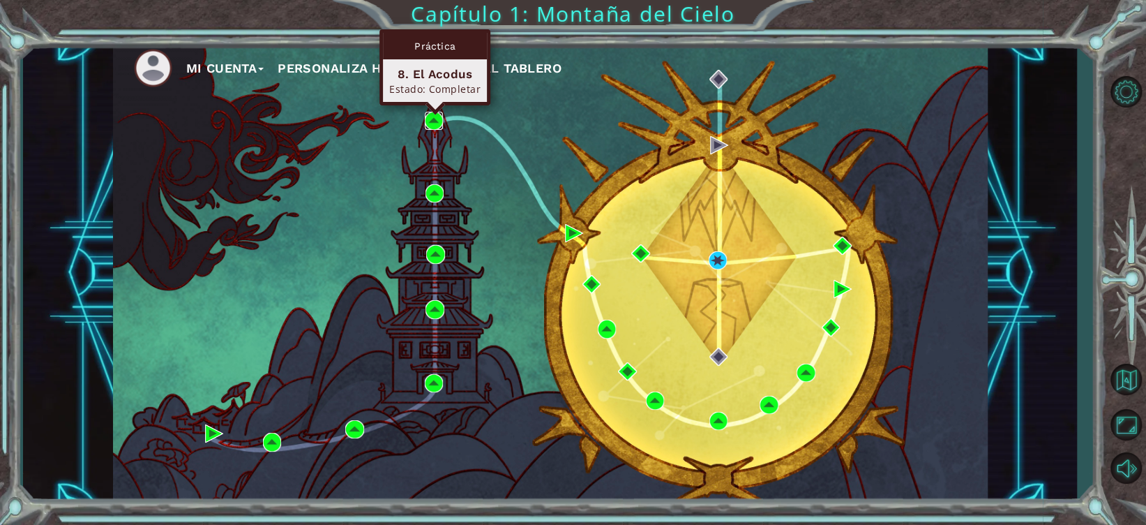
click at [433, 126] on img at bounding box center [434, 121] width 18 height 18
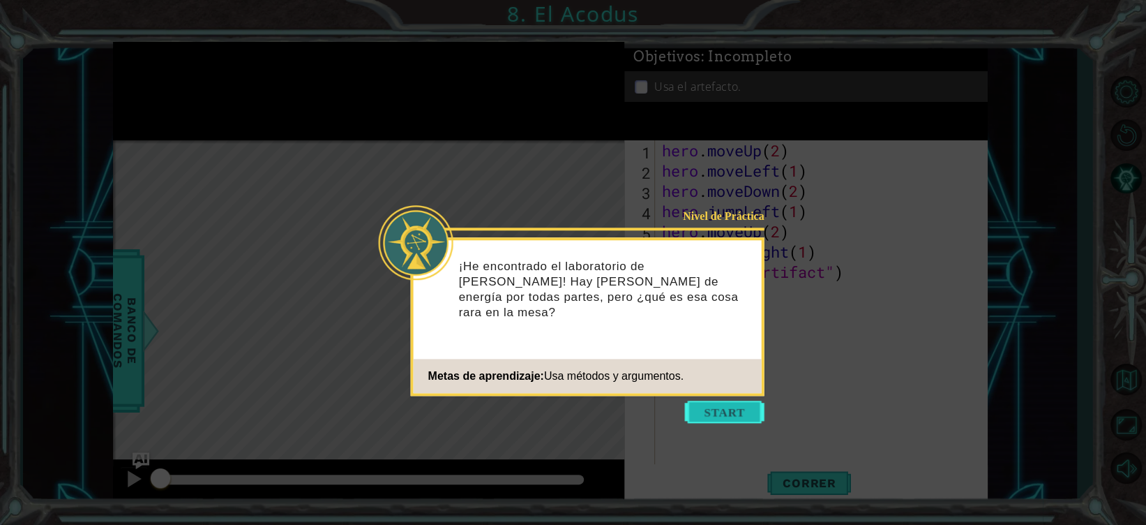
click at [738, 412] on button "Start" at bounding box center [725, 411] width 80 height 22
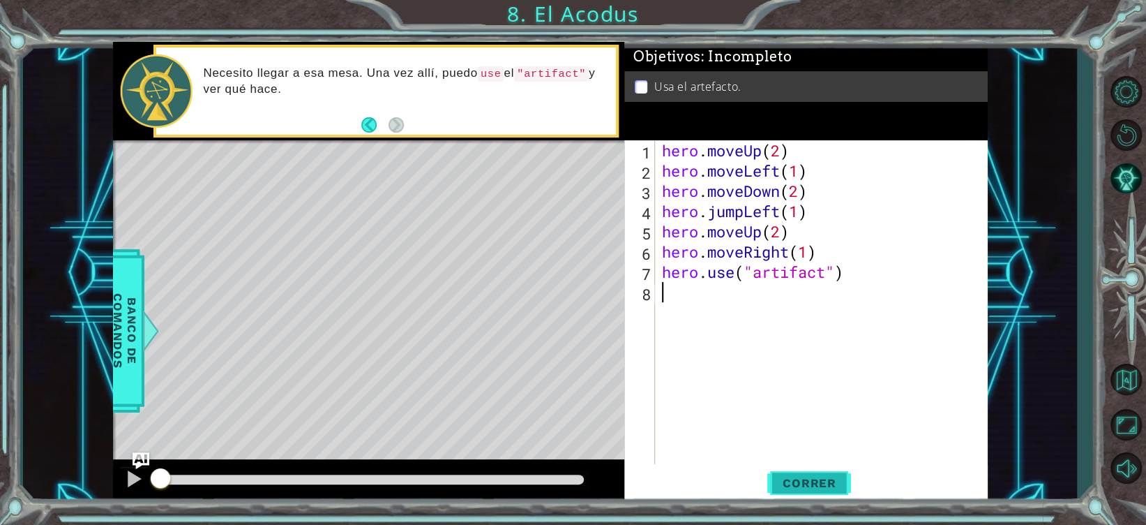
click at [820, 485] on span "Correr" at bounding box center [810, 483] width 82 height 14
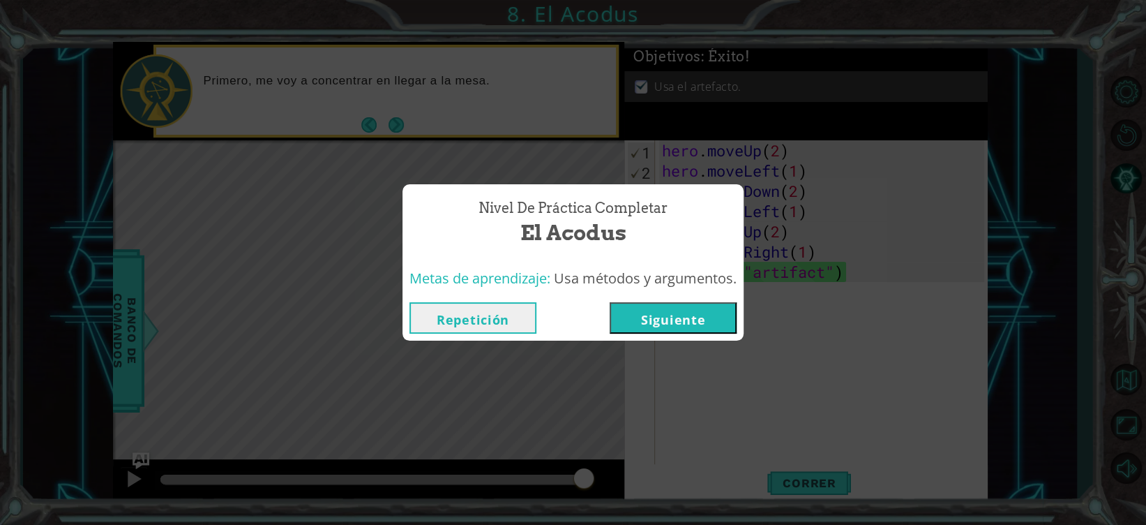
click at [469, 312] on button "Repetición" at bounding box center [472, 317] width 127 height 31
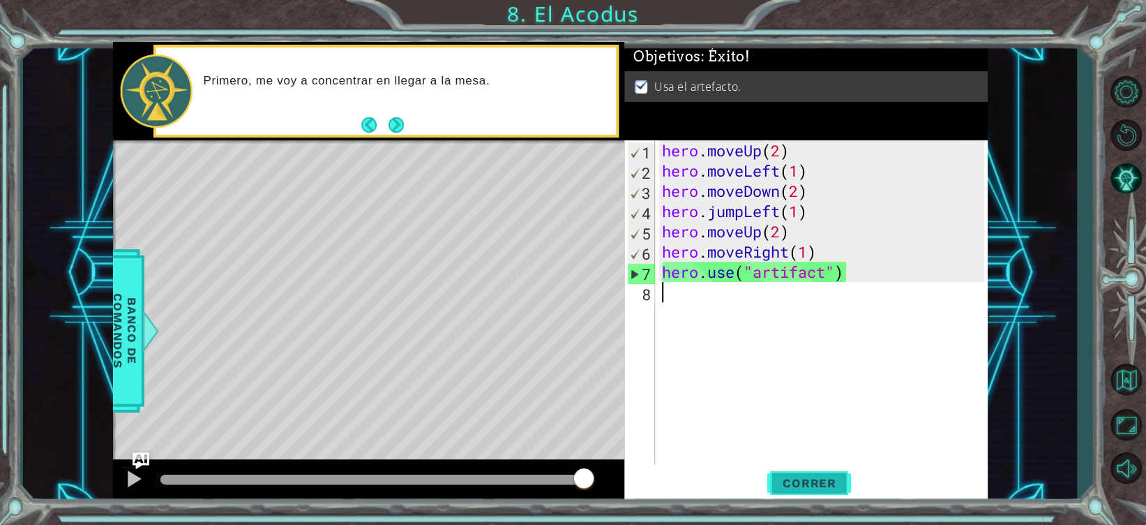
click at [801, 485] on span "Correr" at bounding box center [810, 483] width 82 height 14
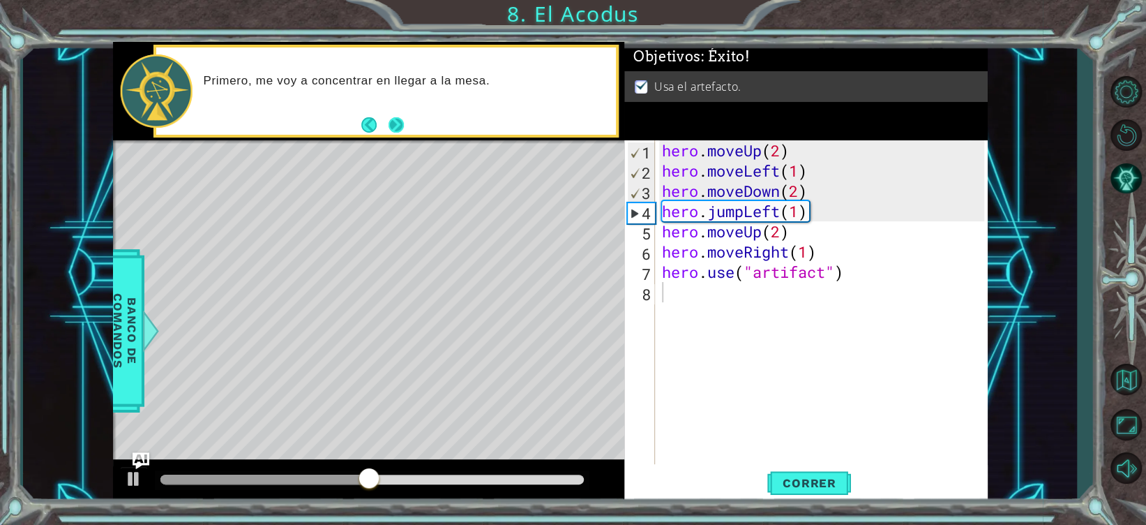
click at [402, 124] on button "Next" at bounding box center [396, 124] width 15 height 15
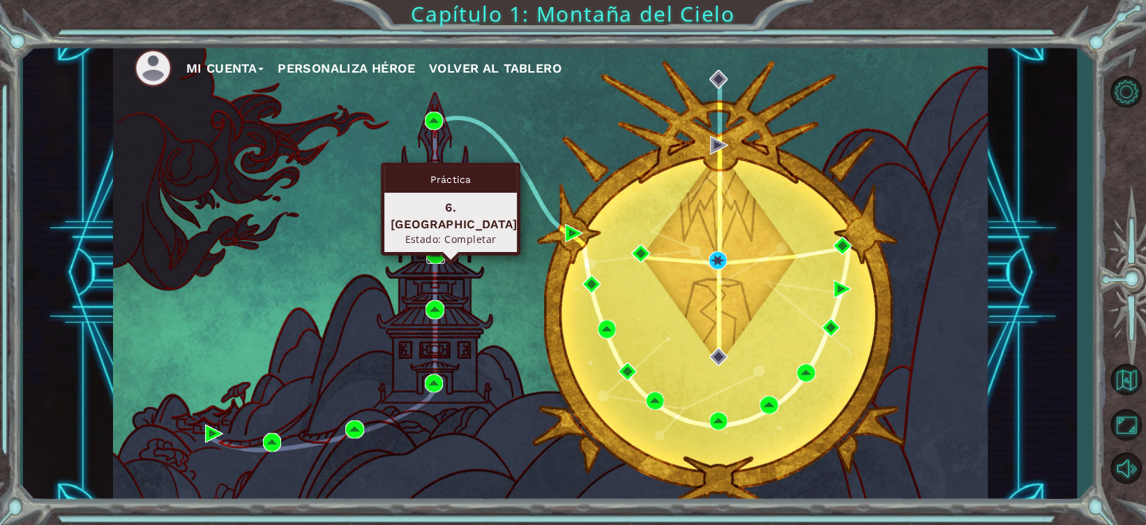
click at [432, 250] on img at bounding box center [435, 254] width 18 height 18
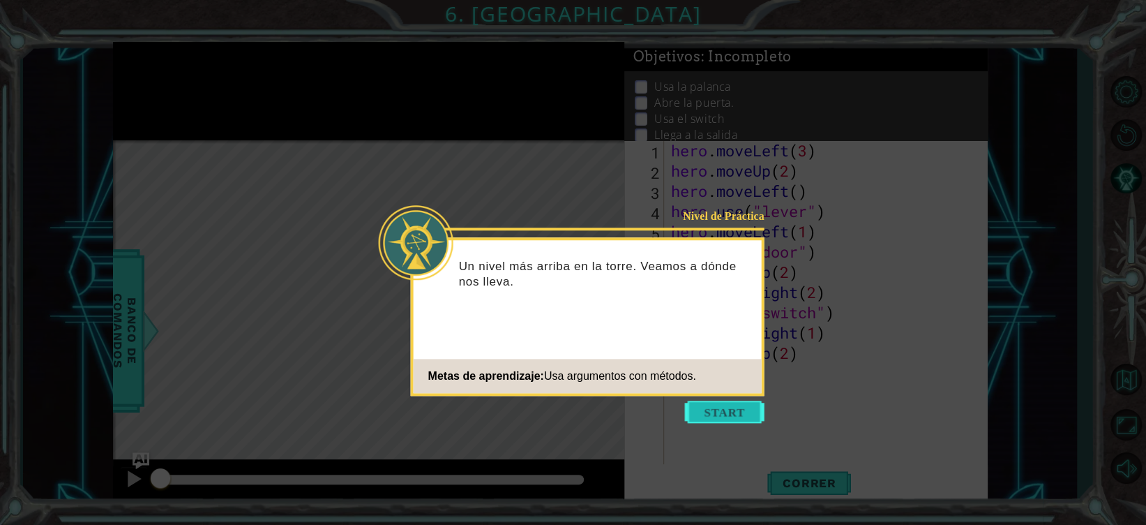
click at [724, 417] on button "Start" at bounding box center [725, 411] width 80 height 22
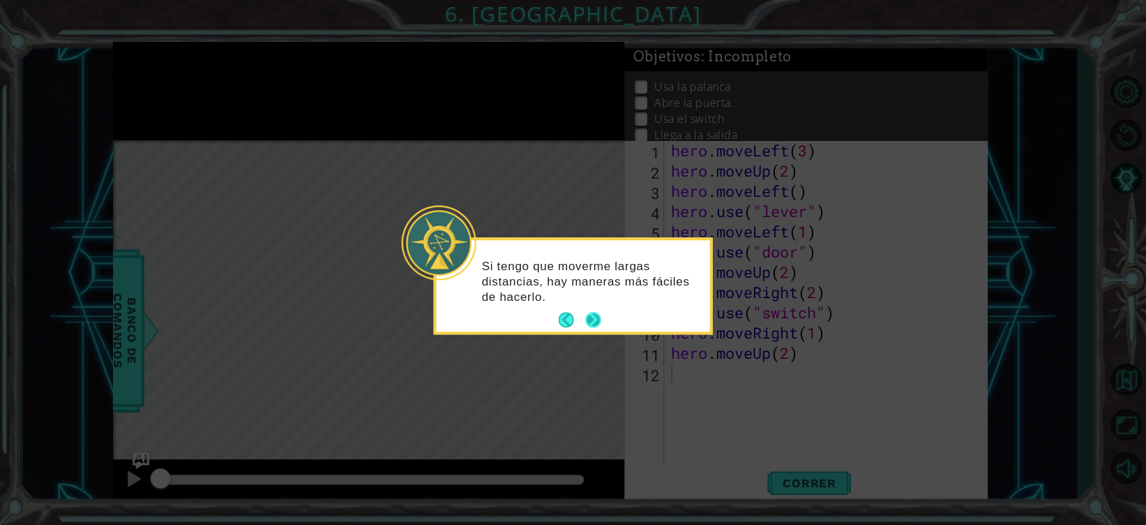
click at [589, 313] on button "Next" at bounding box center [592, 319] width 15 height 15
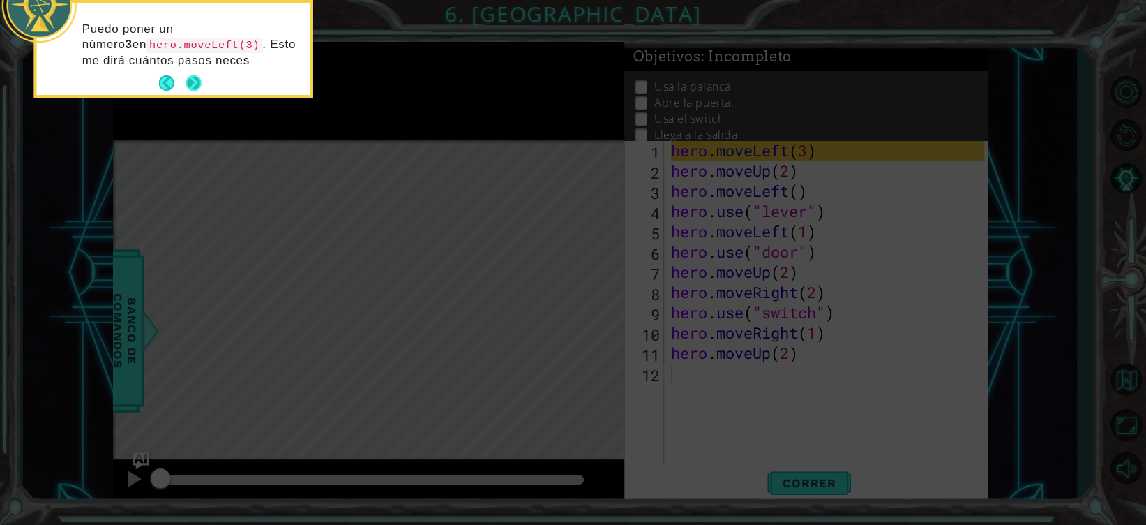
click at [194, 84] on button "Next" at bounding box center [194, 83] width 16 height 16
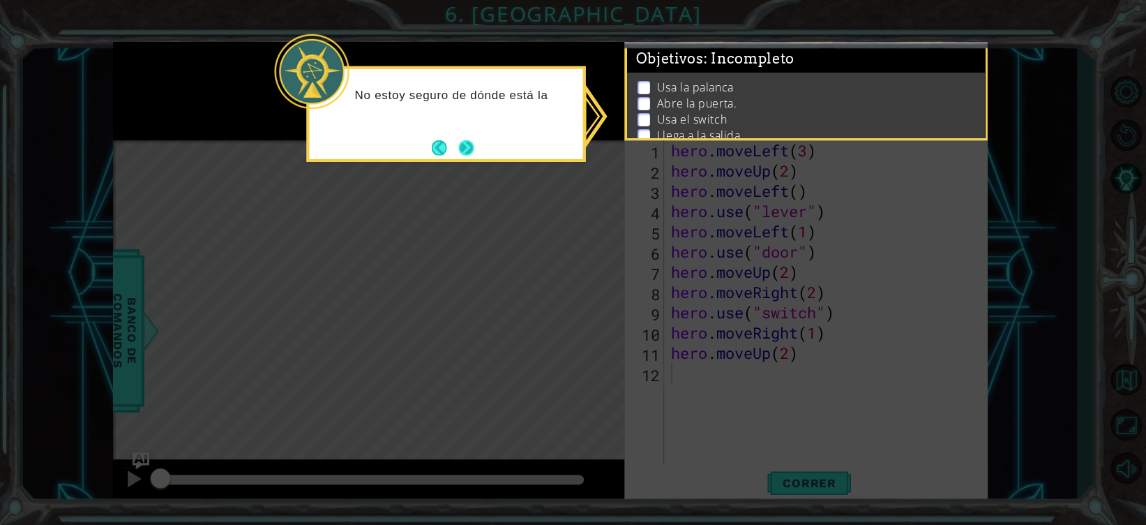
click at [463, 149] on button "Next" at bounding box center [465, 147] width 15 height 15
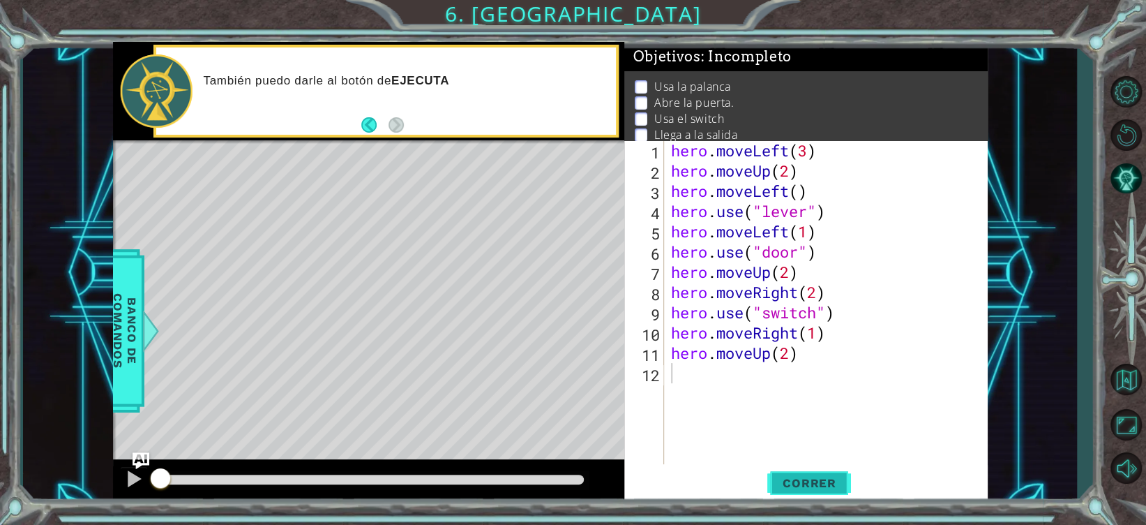
click at [801, 481] on span "Correr" at bounding box center [810, 483] width 82 height 14
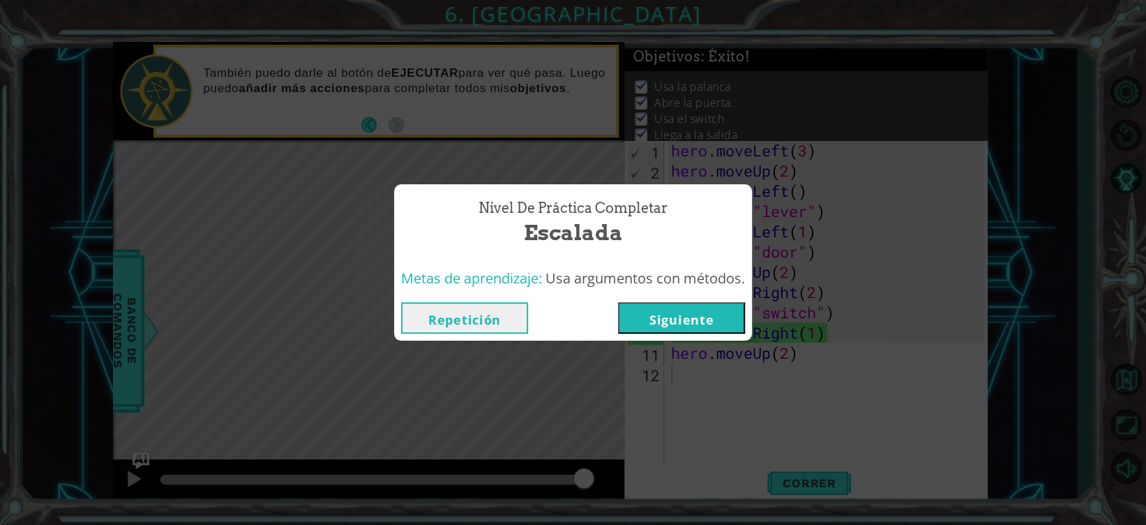
click at [502, 326] on button "Repetición" at bounding box center [464, 317] width 127 height 31
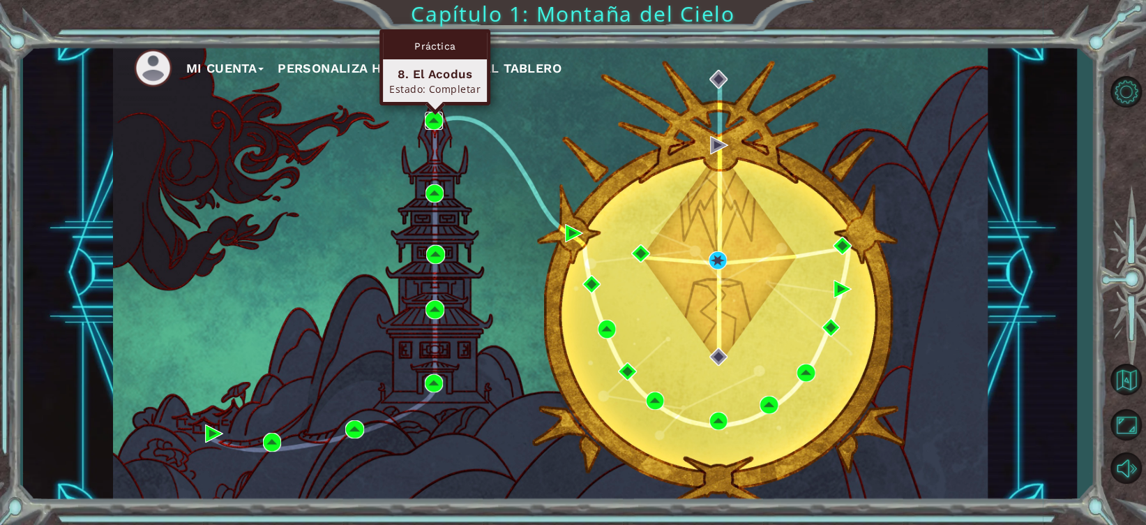
click at [434, 123] on img at bounding box center [434, 121] width 18 height 18
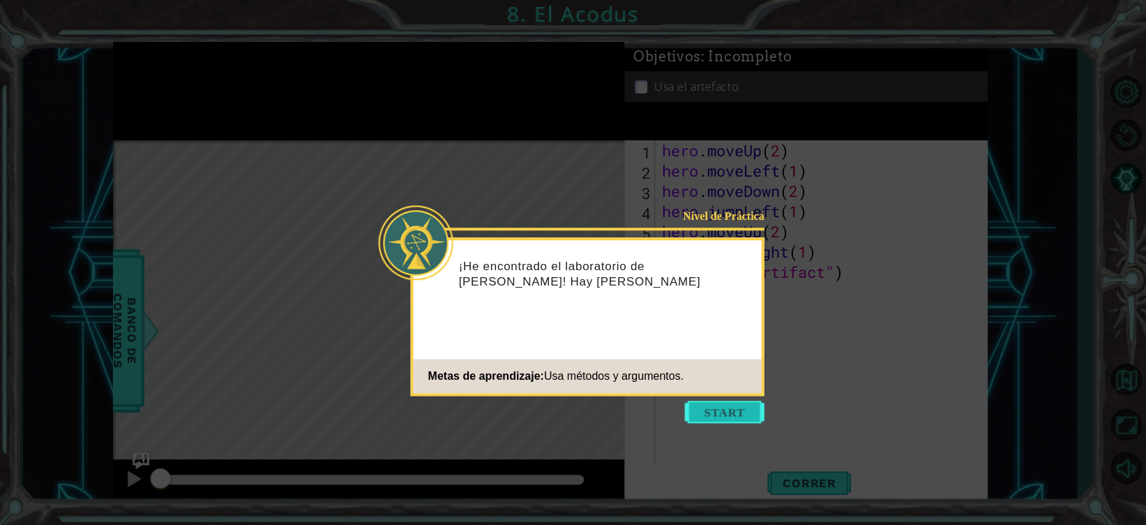
click at [721, 412] on button "Start" at bounding box center [725, 411] width 80 height 22
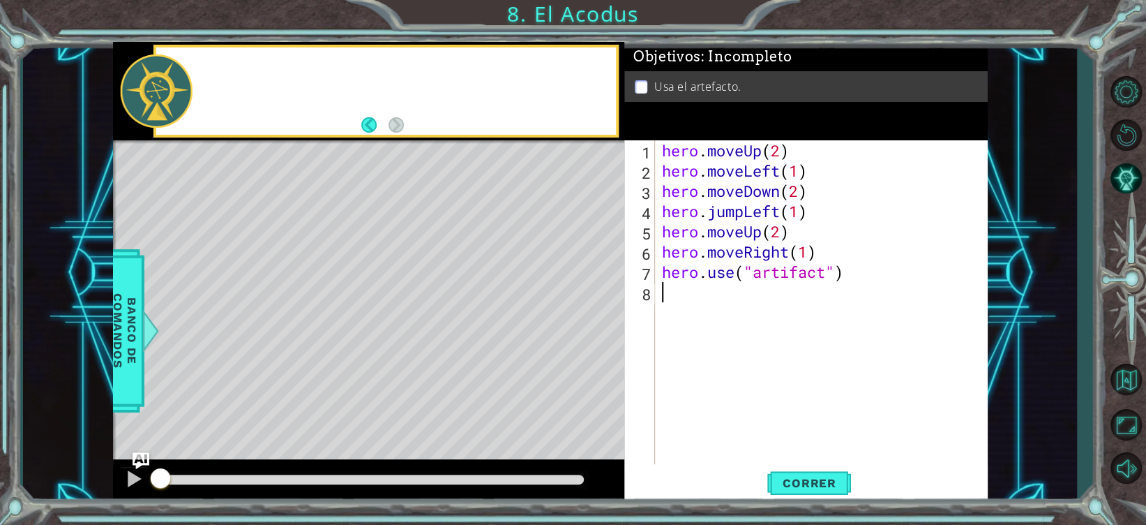
click at [721, 412] on div "hero . moveUp ( 2 ) hero . moveLeft ( 1 ) hero . moveDown ( 2 ) hero . jumpLeft…" at bounding box center [825, 322] width 332 height 364
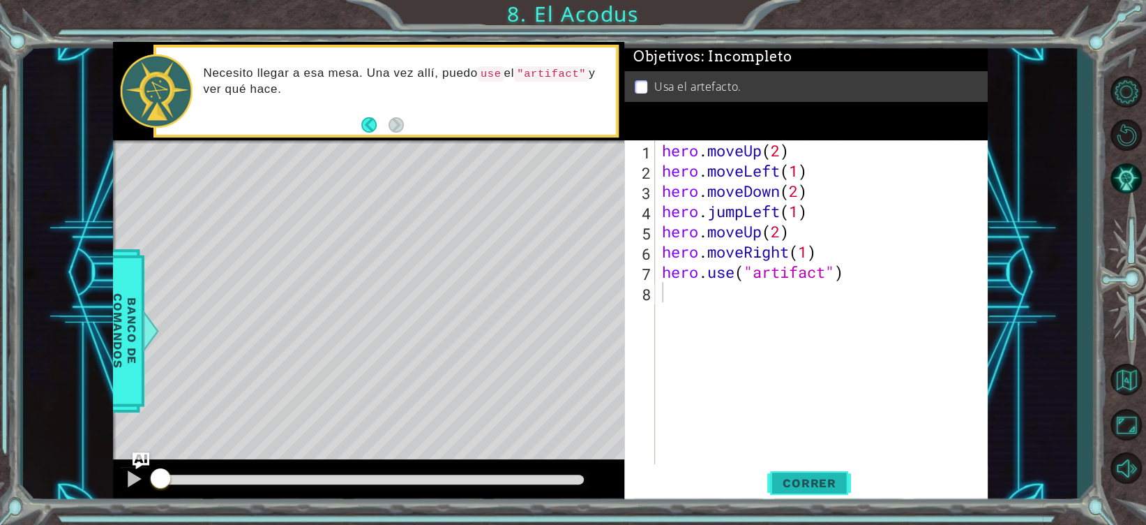
click at [797, 474] on button "Correr" at bounding box center [809, 483] width 84 height 36
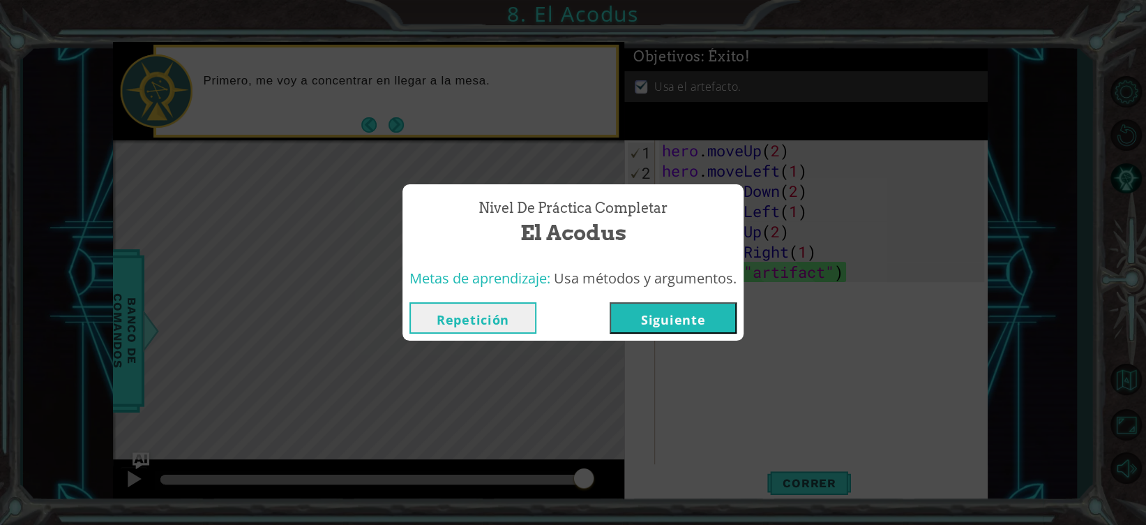
click at [445, 315] on button "Repetición" at bounding box center [472, 317] width 127 height 31
